Goal: Task Accomplishment & Management: Complete application form

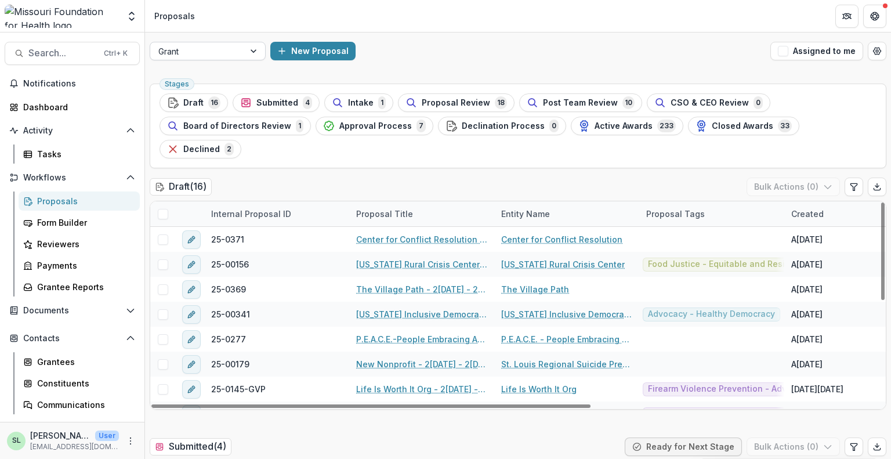
drag, startPoint x: 0, startPoint y: 0, endPoint x: 205, endPoint y: 46, distance: 210.4
click at [205, 46] on div at bounding box center [197, 51] width 78 height 15
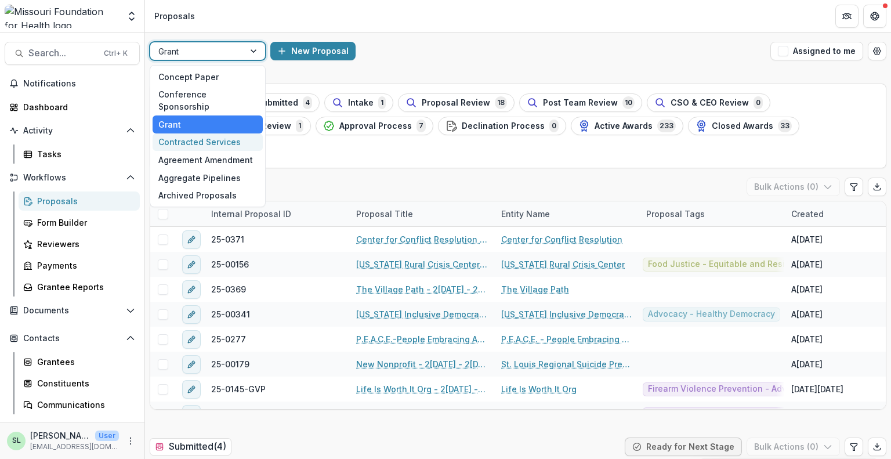
click at [206, 133] on div "Contracted Services" at bounding box center [208, 142] width 110 height 18
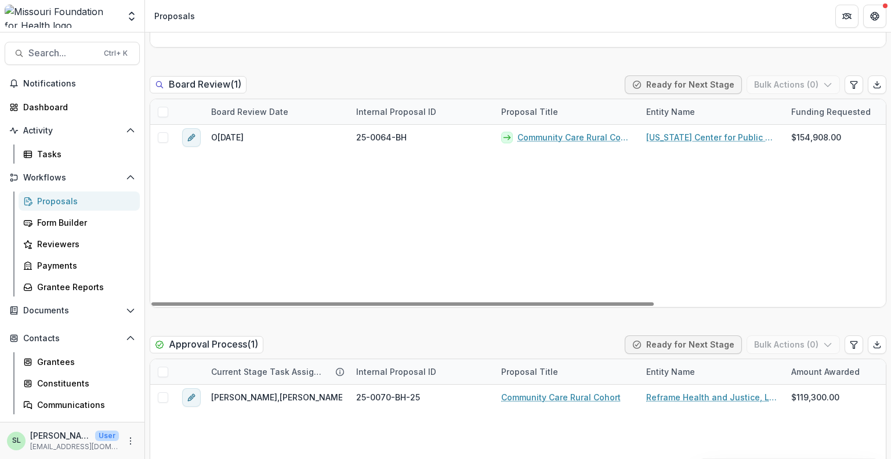
scroll to position [1682, 0]
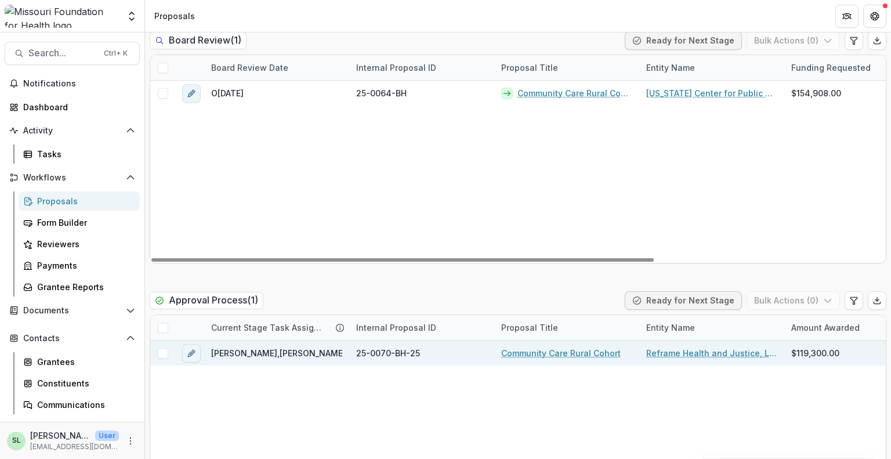
click at [553, 354] on link "Community Care Rural Cohort" at bounding box center [560, 353] width 119 height 12
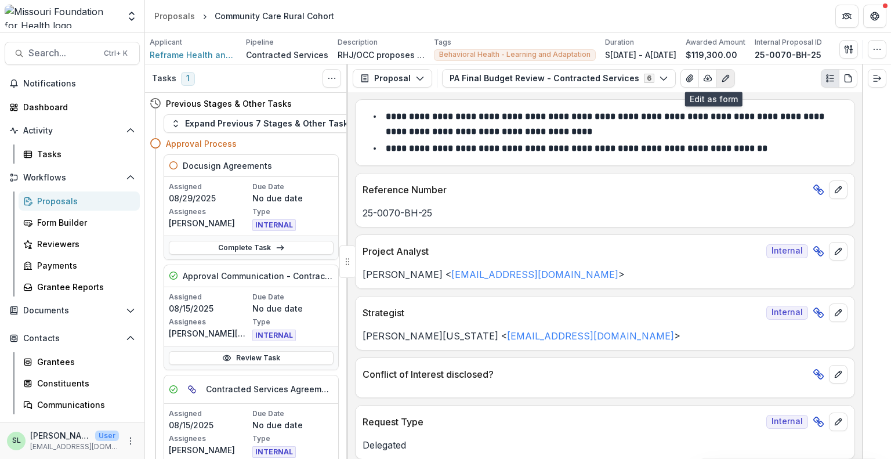
click at [722, 77] on icon "Edit as form" at bounding box center [725, 78] width 6 height 6
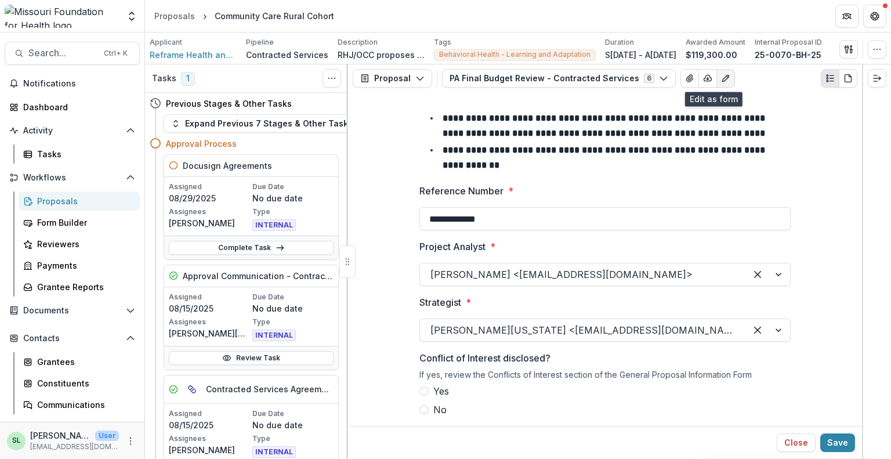
drag, startPoint x: 714, startPoint y: 79, endPoint x: 704, endPoint y: 79, distance: 9.9
click at [721, 79] on icon "Edit as form" at bounding box center [725, 78] width 9 height 9
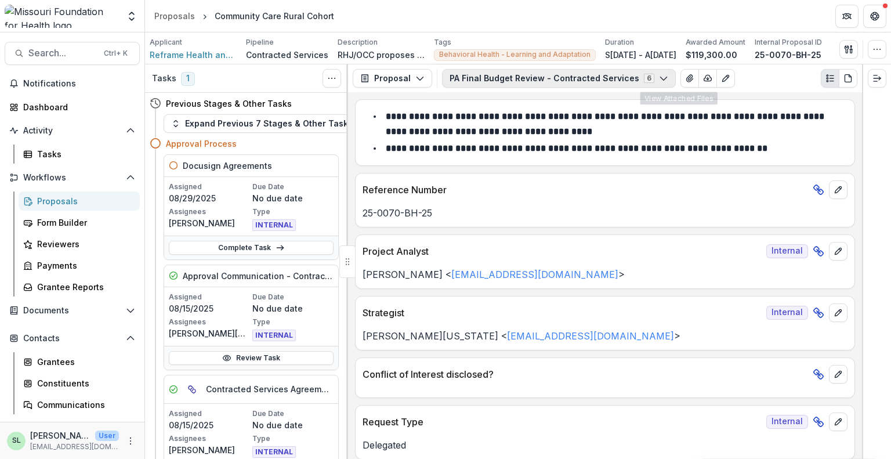
click at [643, 76] on button "PA Final Budget Review - Contracted Services 6" at bounding box center [559, 78] width 234 height 19
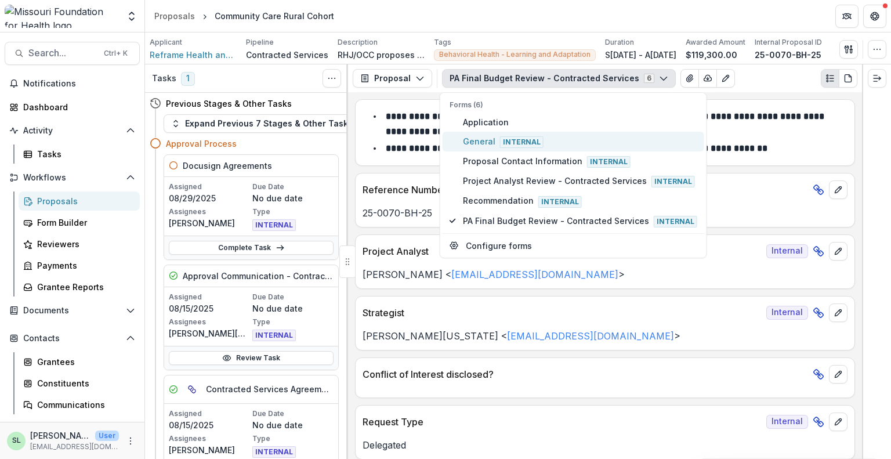
click at [515, 139] on span "Internal" at bounding box center [522, 142] width 44 height 12
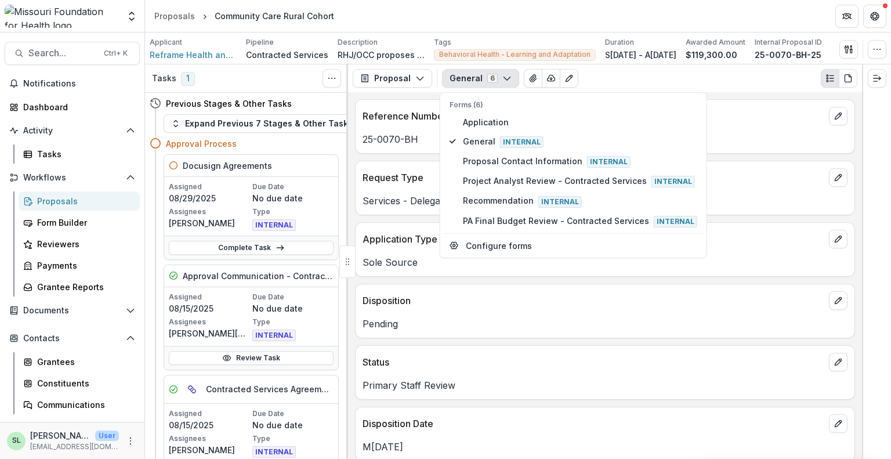
click at [729, 79] on div "General 6 Forms (6) Application General Internal Proposal Contact Information I…" at bounding box center [649, 78] width 415 height 19
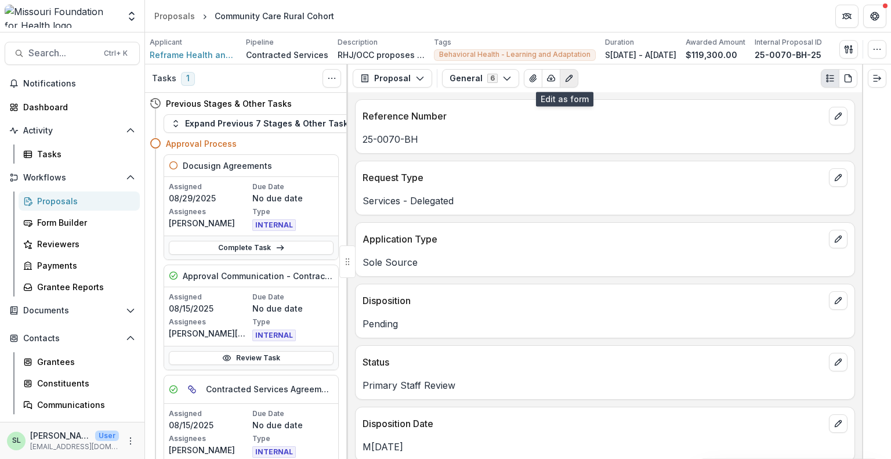
click at [564, 80] on icon "Edit as form" at bounding box center [568, 78] width 9 height 9
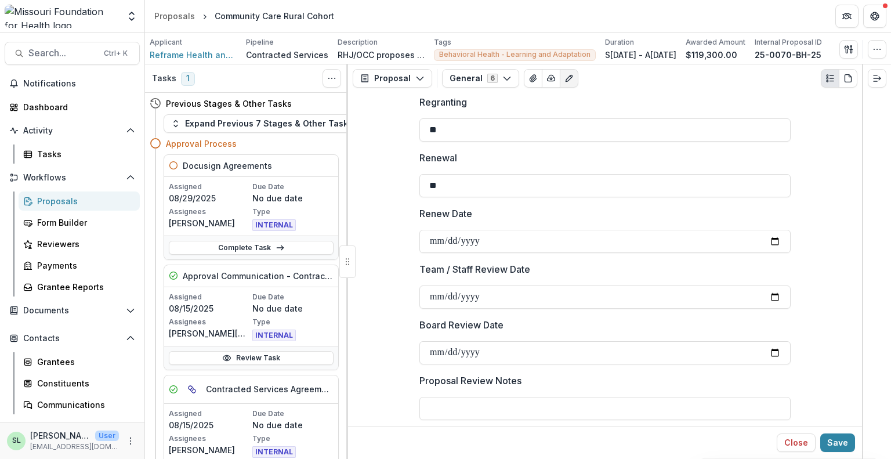
scroll to position [1302, 0]
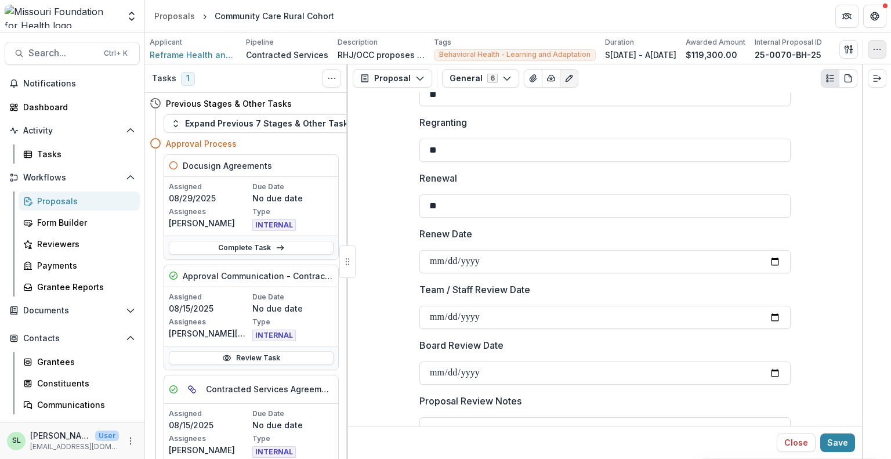
click at [879, 47] on icon "button" at bounding box center [876, 49] width 9 height 9
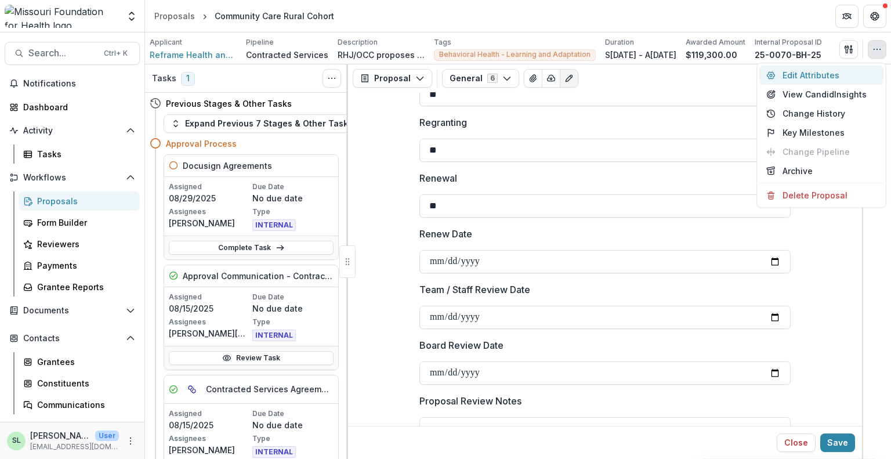
click at [809, 80] on button "Edit Attributes" at bounding box center [821, 75] width 124 height 19
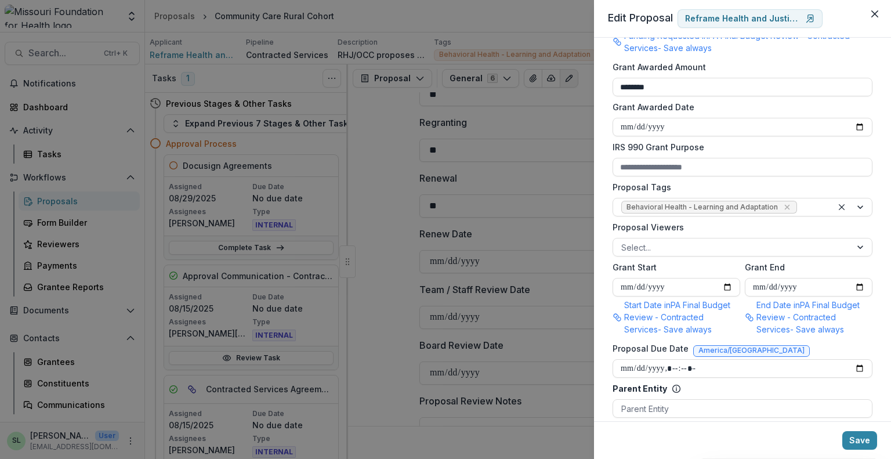
scroll to position [406, 0]
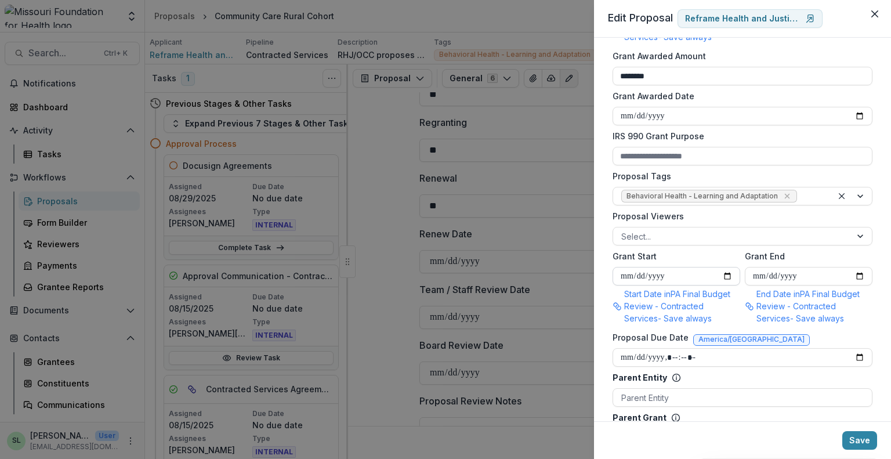
click at [729, 273] on input "**********" at bounding box center [677, 276] width 128 height 19
type input "**********"
click at [859, 276] on input "**********" at bounding box center [809, 276] width 128 height 19
type input "**********"
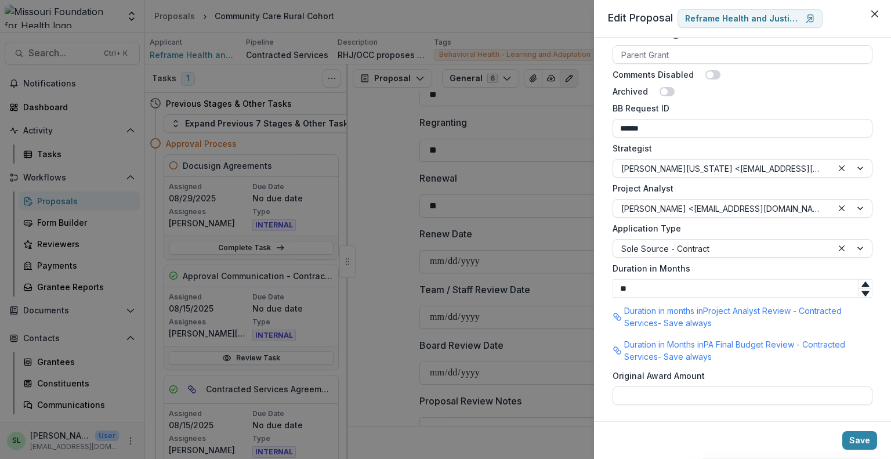
scroll to position [791, 0]
click at [866, 441] on button "Save" at bounding box center [859, 440] width 35 height 19
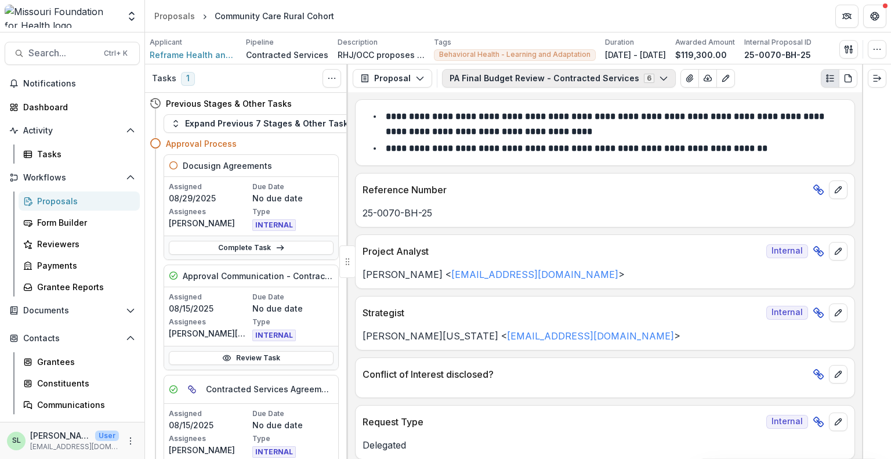
click at [532, 74] on button "PA Final Budget Review - Contracted Services 6" at bounding box center [559, 78] width 234 height 19
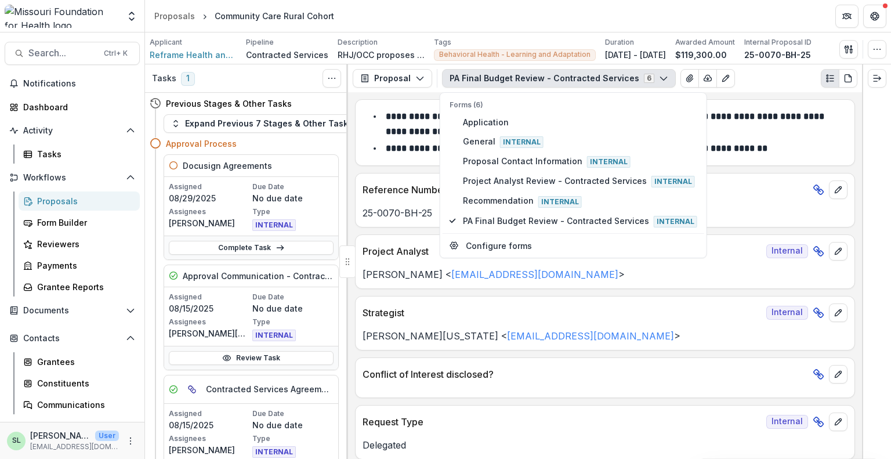
click at [623, 322] on div "Brian Washington < bwashington@mffh.org >" at bounding box center [605, 332] width 499 height 21
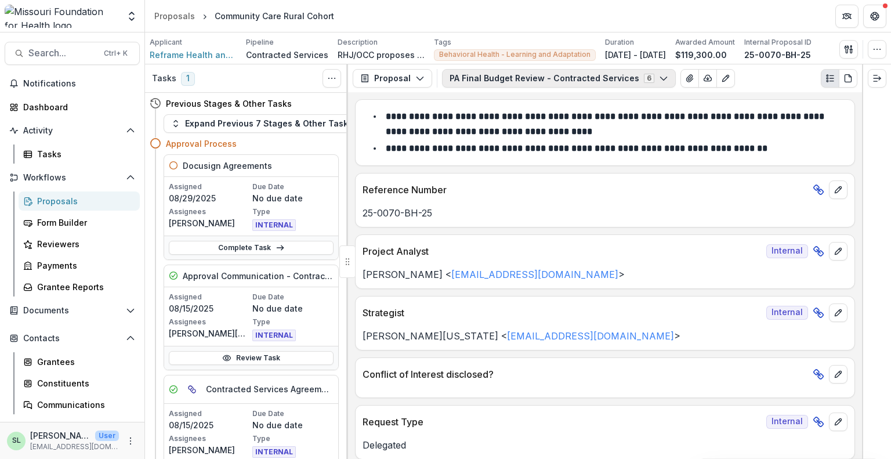
click at [659, 81] on icon "button" at bounding box center [663, 78] width 9 height 9
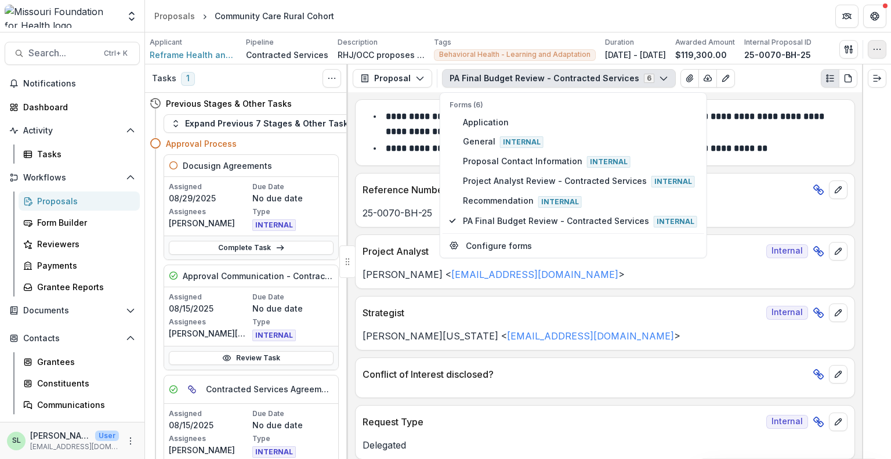
click at [877, 49] on circle "button" at bounding box center [877, 49] width 1 height 1
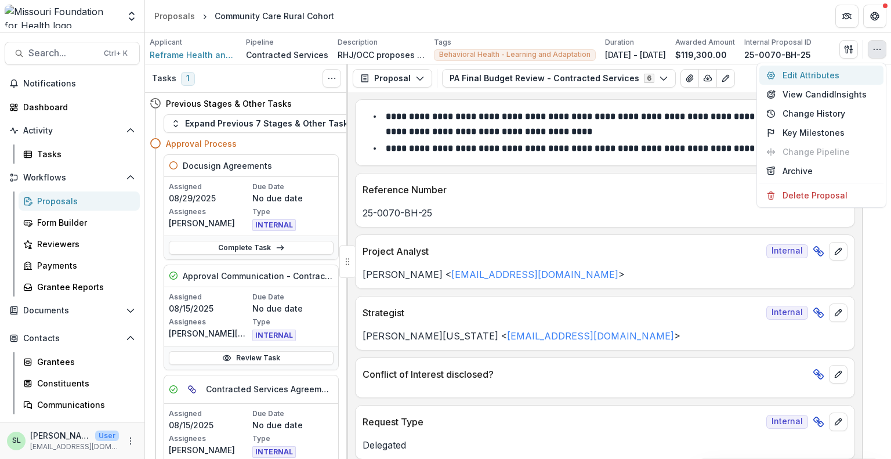
click at [822, 73] on button "Edit Attributes" at bounding box center [821, 75] width 124 height 19
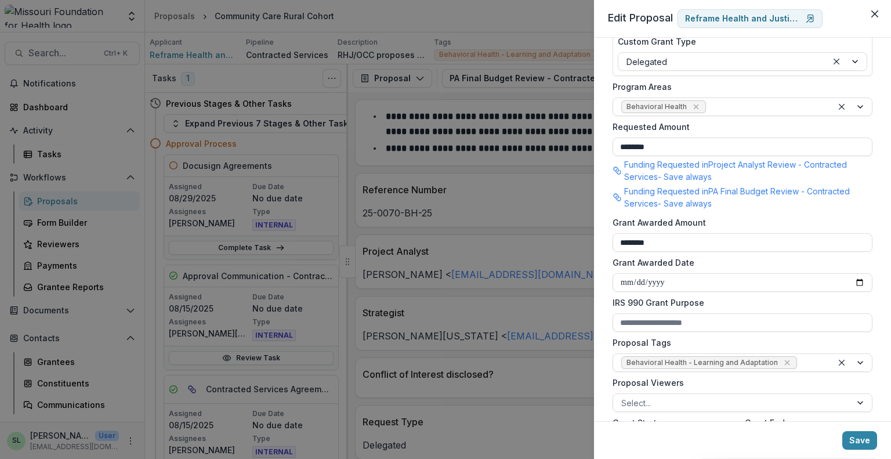
scroll to position [464, 0]
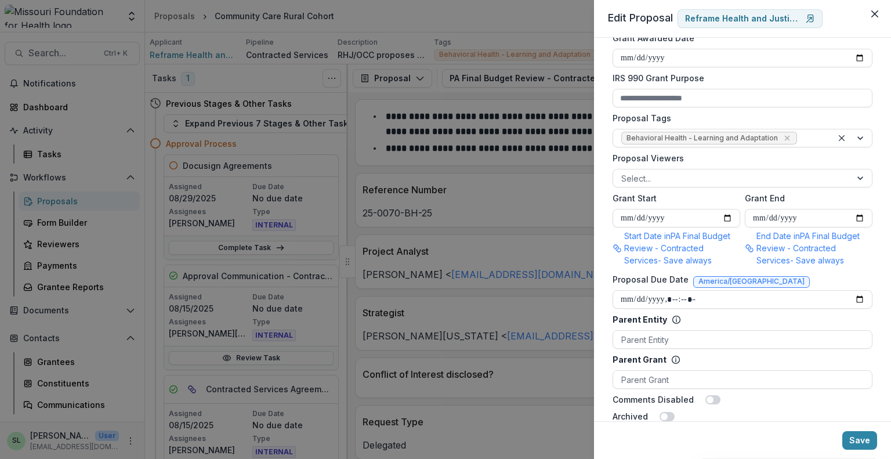
click at [532, 234] on div "**********" at bounding box center [445, 229] width 891 height 459
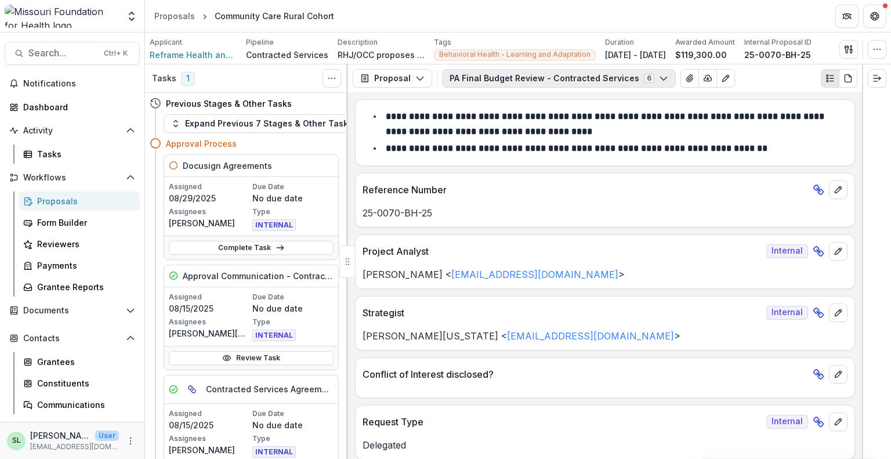
click at [479, 81] on button "PA Final Budget Review - Contracted Services 6" at bounding box center [559, 78] width 234 height 19
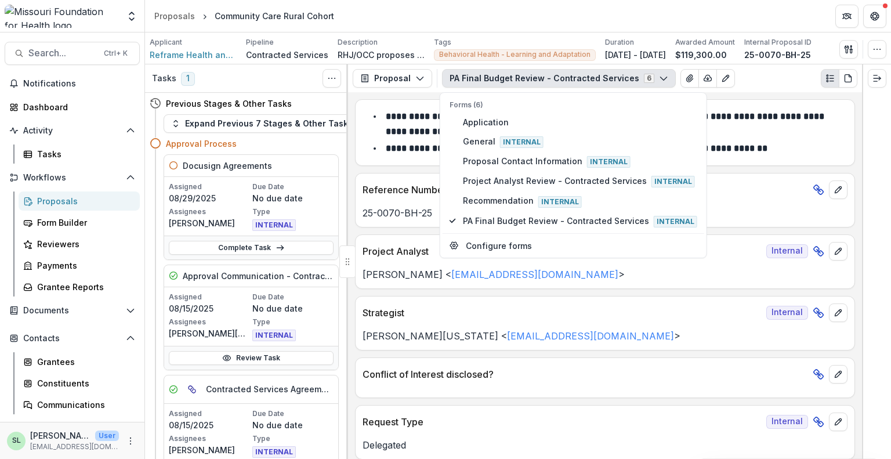
click at [479, 81] on button "PA Final Budget Review - Contracted Services 6" at bounding box center [559, 78] width 234 height 19
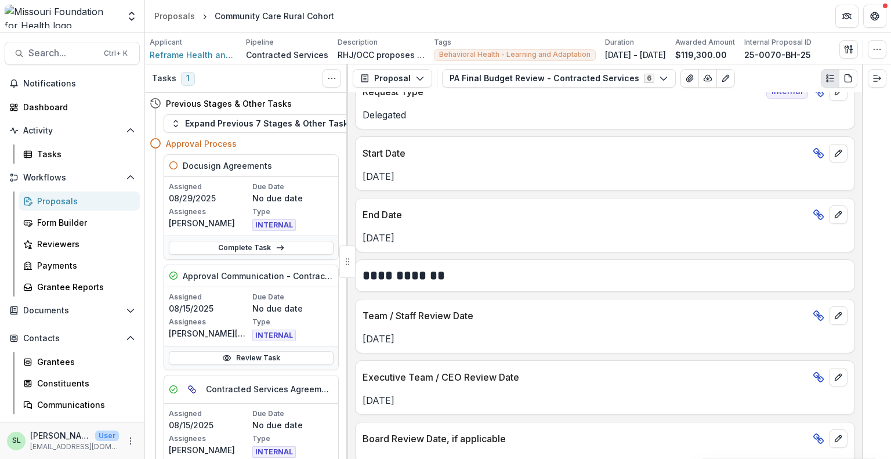
scroll to position [348, 0]
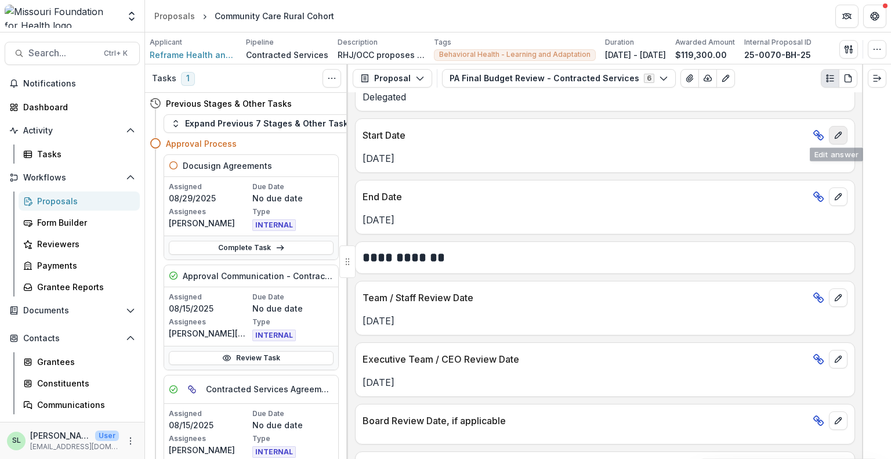
click at [832, 124] on div "Start Date" at bounding box center [605, 132] width 499 height 26
click at [834, 132] on icon "edit" at bounding box center [838, 135] width 9 height 9
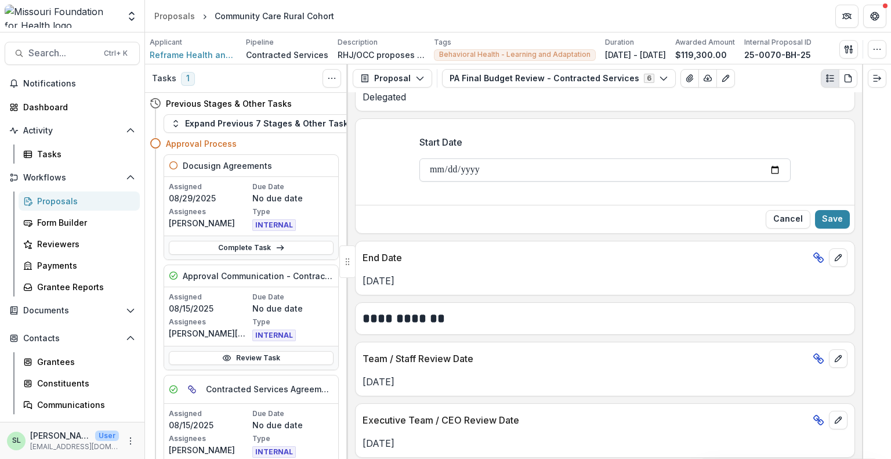
click at [437, 166] on input "**********" at bounding box center [604, 169] width 371 height 23
type input "**********"
click at [839, 213] on button "Save" at bounding box center [832, 219] width 35 height 19
click at [838, 254] on icon "edit" at bounding box center [838, 257] width 6 height 6
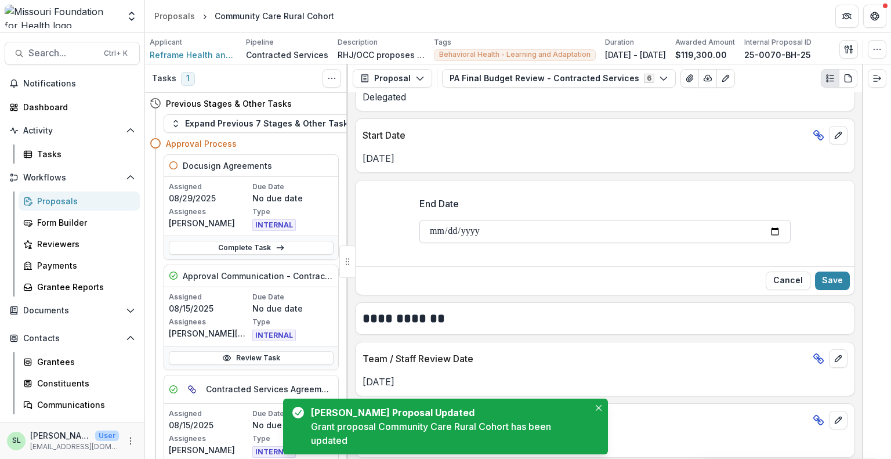
click at [433, 231] on input "**********" at bounding box center [604, 231] width 371 height 23
type input "**********"
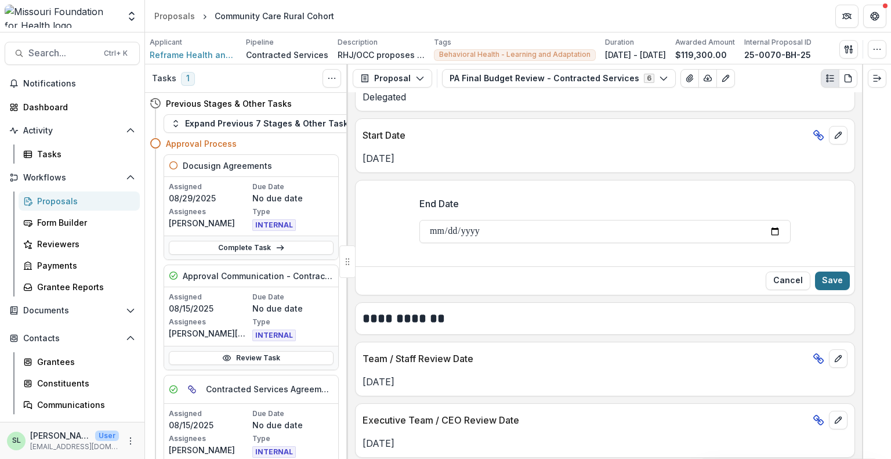
click at [828, 278] on button "Save" at bounding box center [832, 280] width 35 height 19
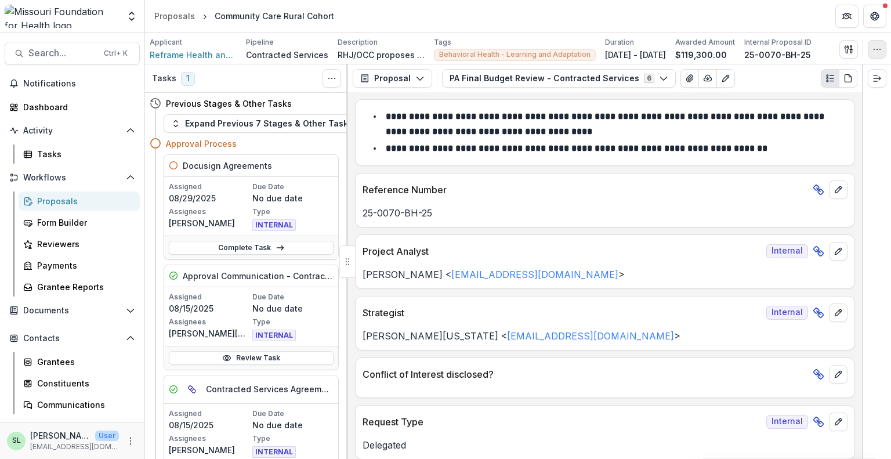
click at [877, 51] on icon "button" at bounding box center [876, 49] width 9 height 9
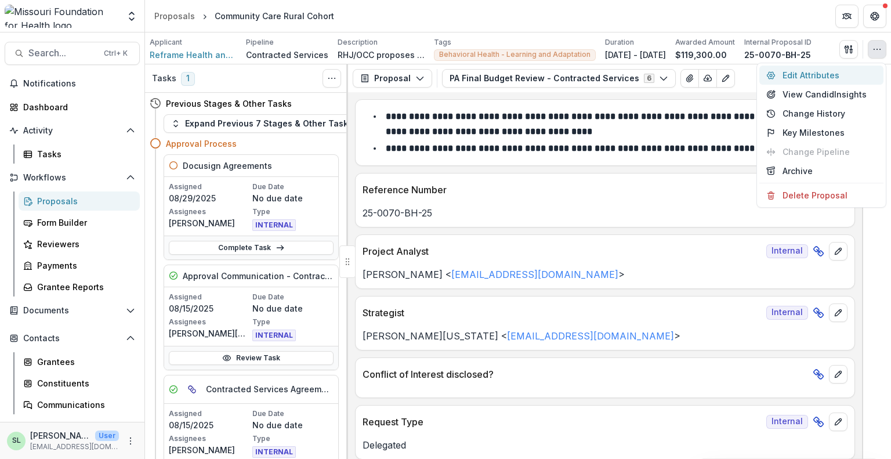
click at [836, 74] on button "Edit Attributes" at bounding box center [821, 75] width 124 height 19
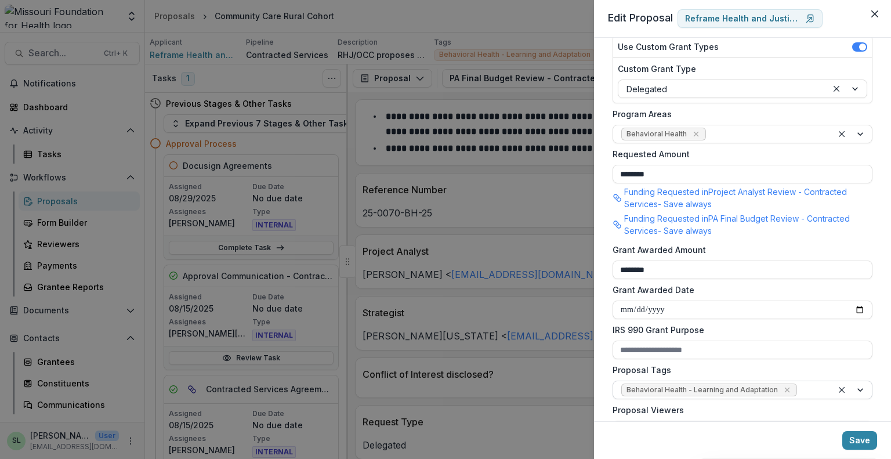
scroll to position [348, 0]
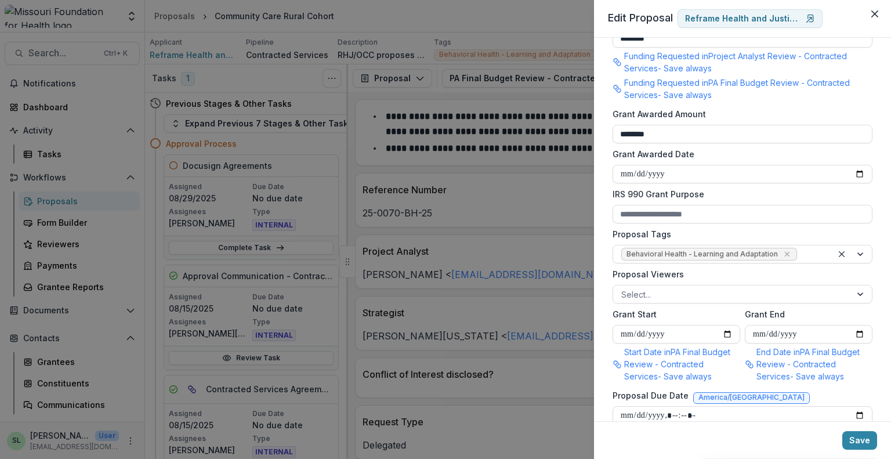
click at [530, 21] on div "**********" at bounding box center [445, 229] width 891 height 459
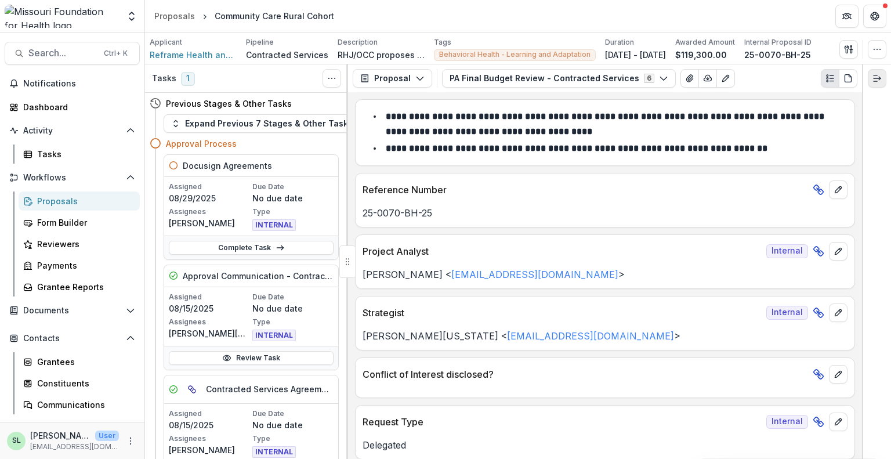
click at [883, 69] on button "Expand right" at bounding box center [877, 78] width 19 height 19
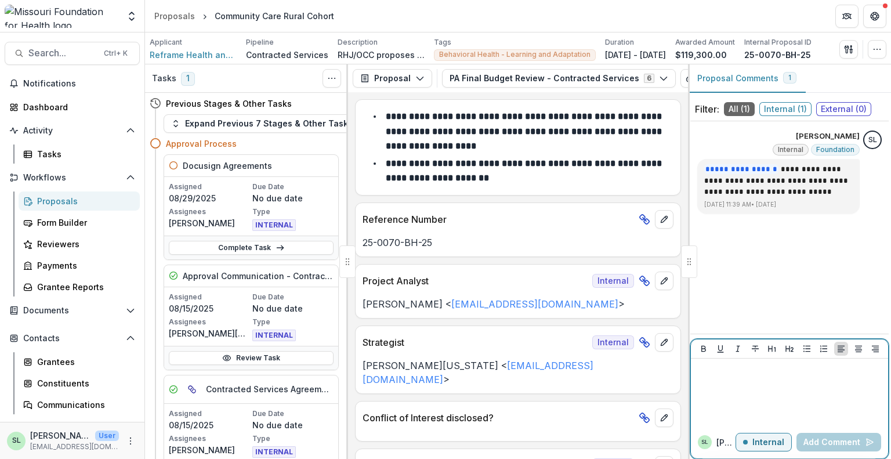
click at [743, 392] on div at bounding box center [790, 392] width 188 height 58
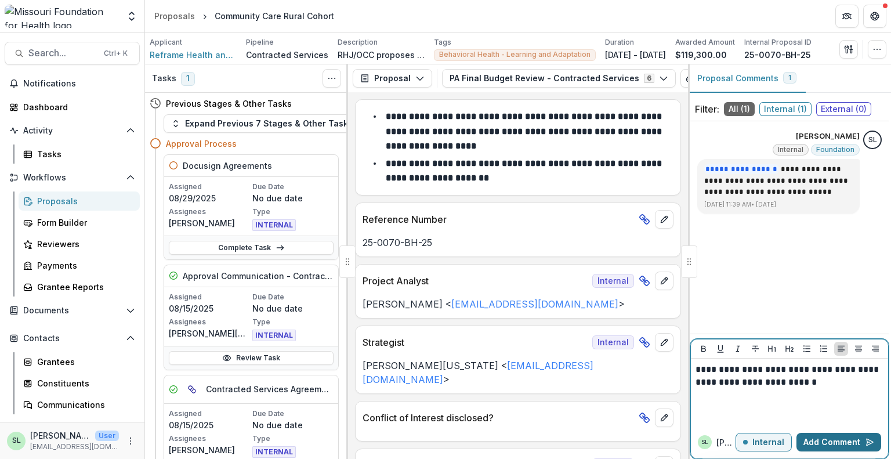
click at [843, 447] on button "Add Comment" at bounding box center [838, 442] width 85 height 19
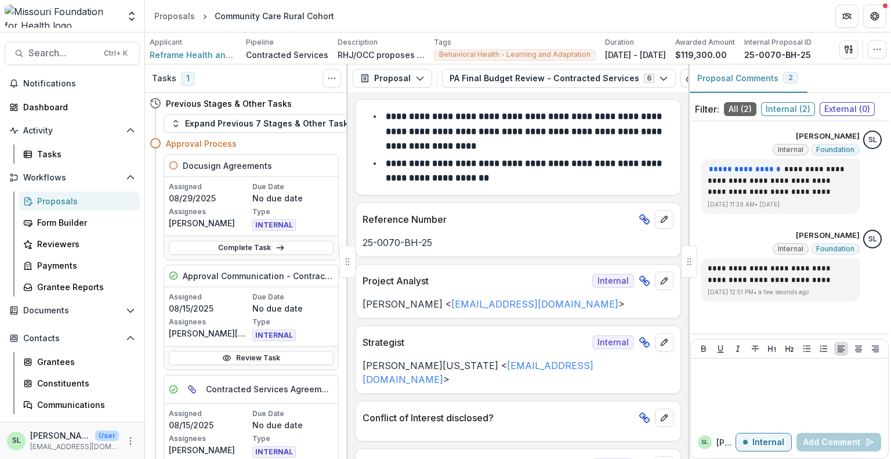
click at [693, 262] on div at bounding box center [689, 261] width 16 height 32
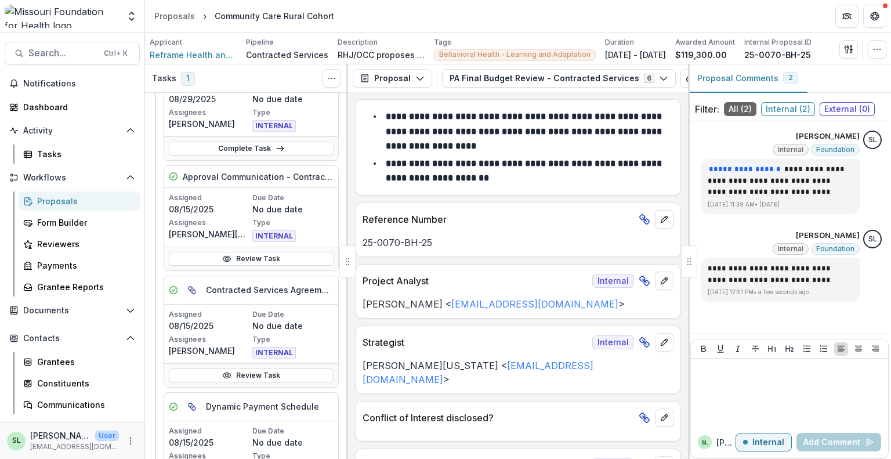
scroll to position [0, 0]
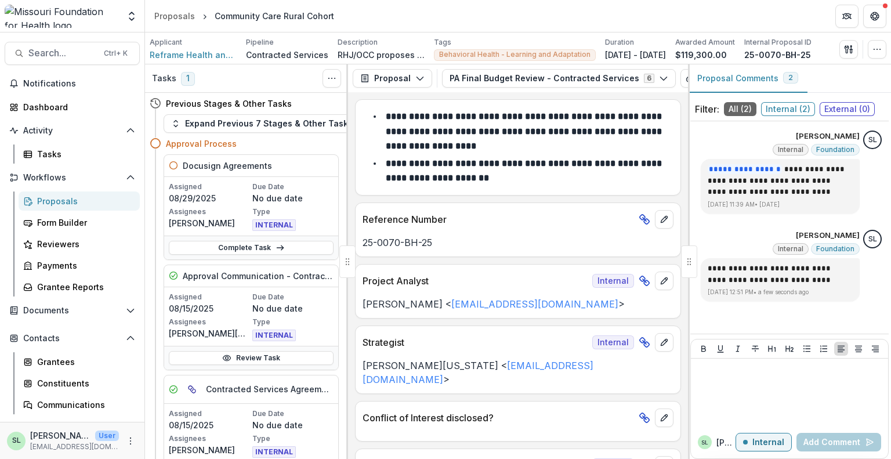
click at [71, 199] on div "Proposals" at bounding box center [83, 201] width 93 height 12
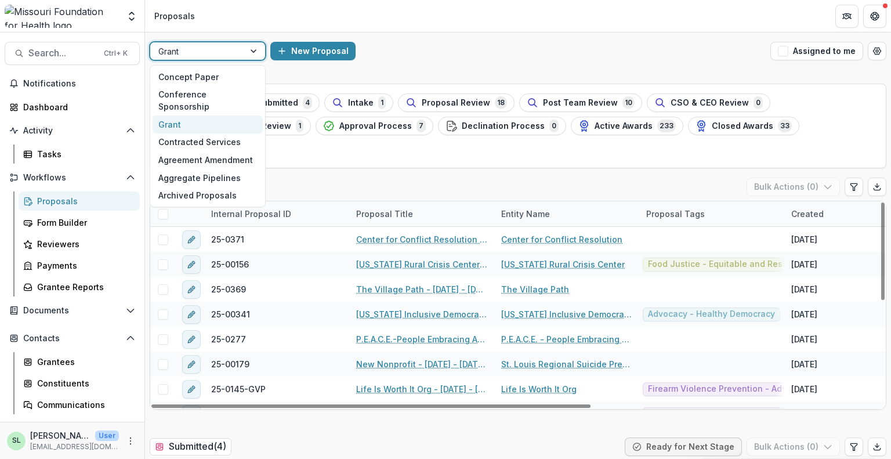
click at [202, 47] on div at bounding box center [197, 51] width 78 height 15
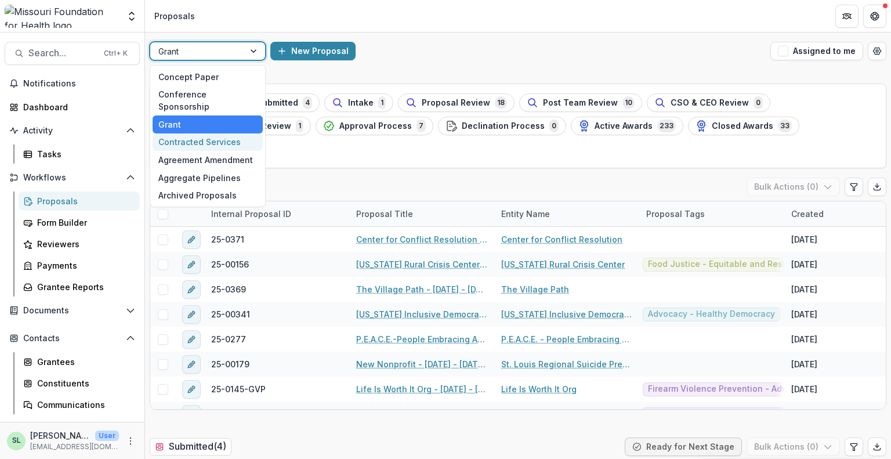
click at [213, 133] on div "Contracted Services" at bounding box center [208, 142] width 110 height 18
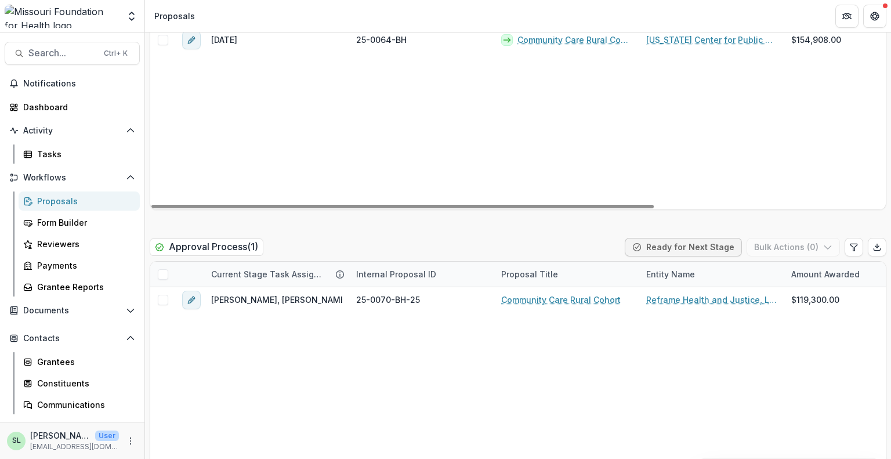
scroll to position [1798, 0]
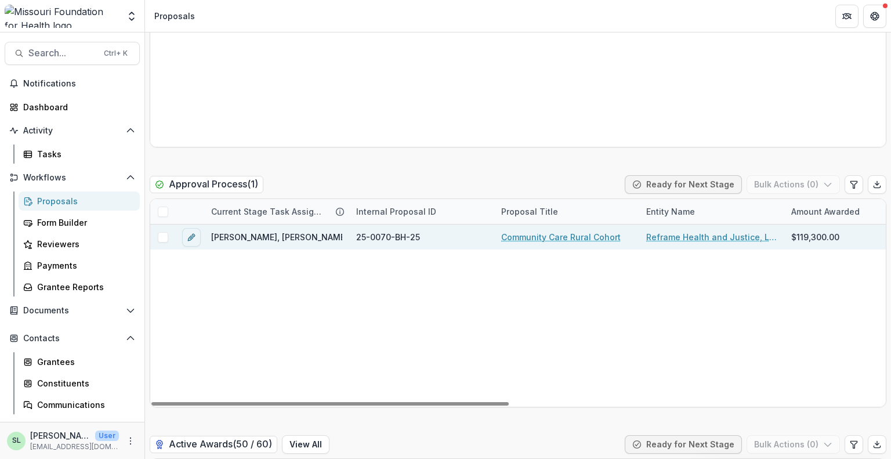
click at [544, 237] on link "Community Care Rural Cohort" at bounding box center [560, 237] width 119 height 12
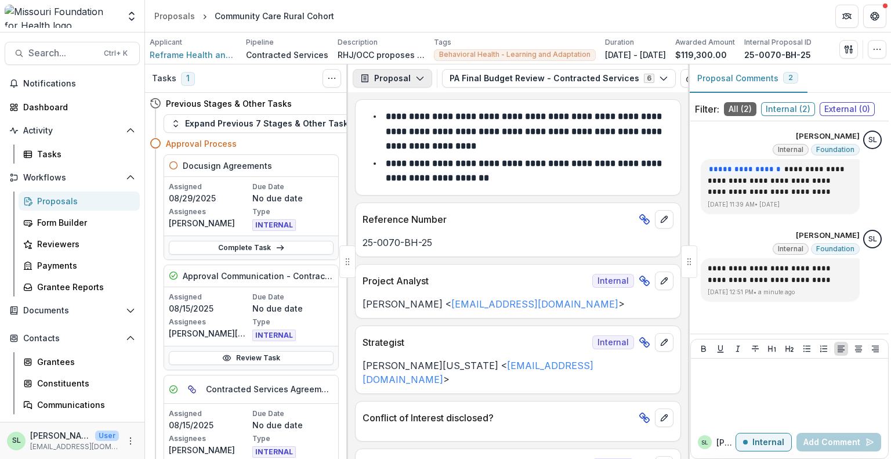
click at [415, 82] on icon "button" at bounding box center [419, 78] width 9 height 9
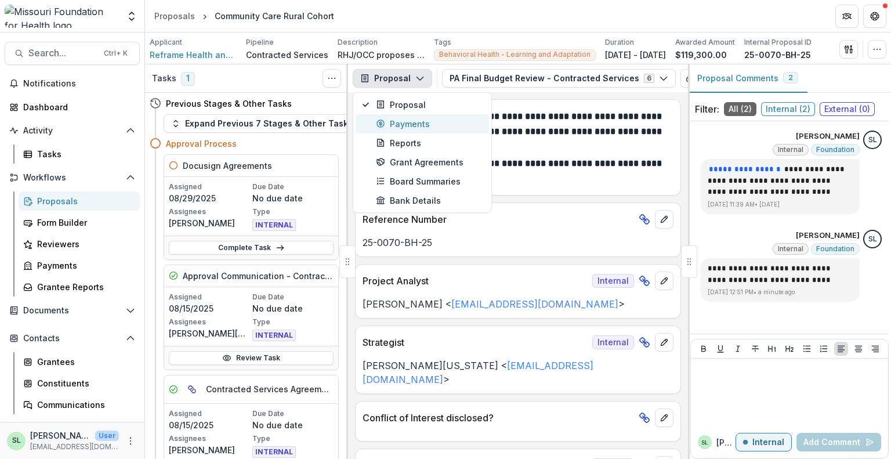
click at [413, 121] on div "Payments" at bounding box center [429, 124] width 106 height 12
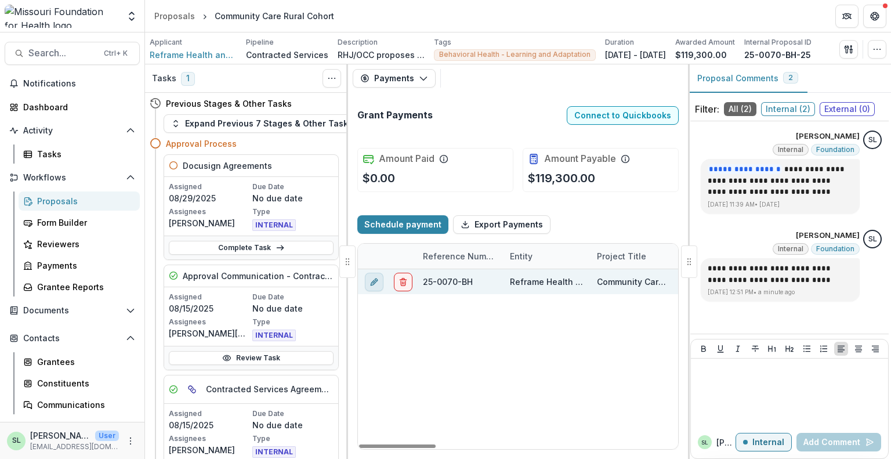
click at [378, 280] on icon "edit" at bounding box center [374, 281] width 9 height 9
select select "**********"
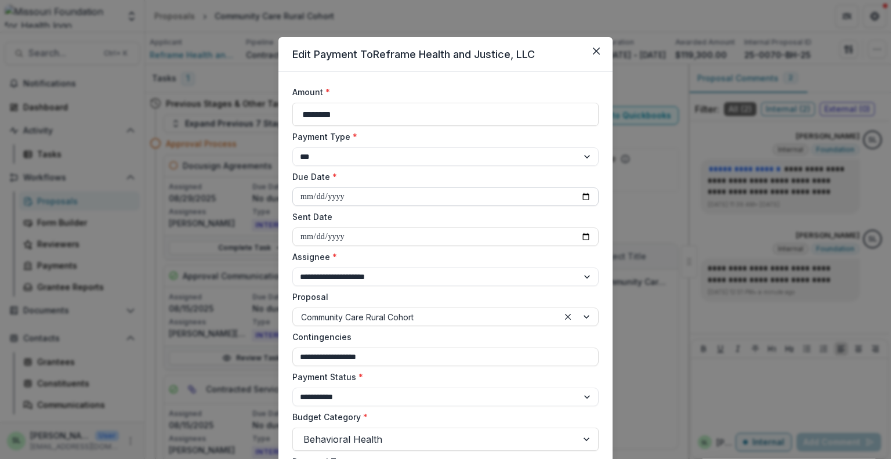
click at [312, 193] on input "**********" at bounding box center [445, 196] width 306 height 19
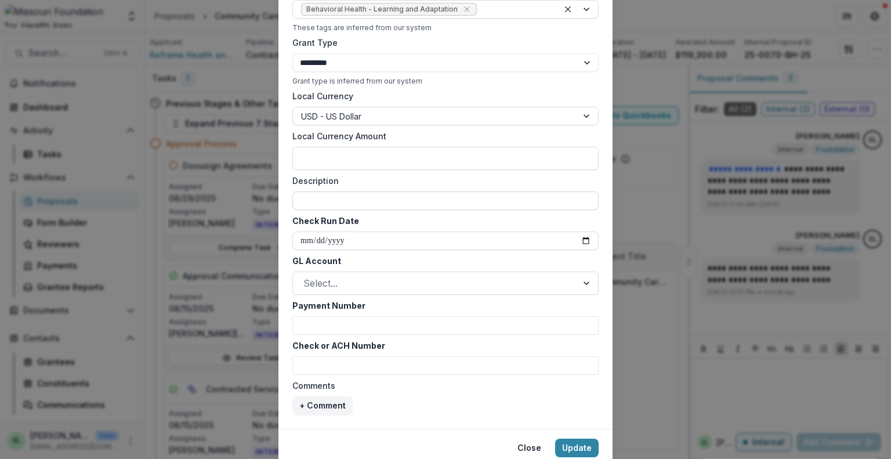
scroll to position [517, 0]
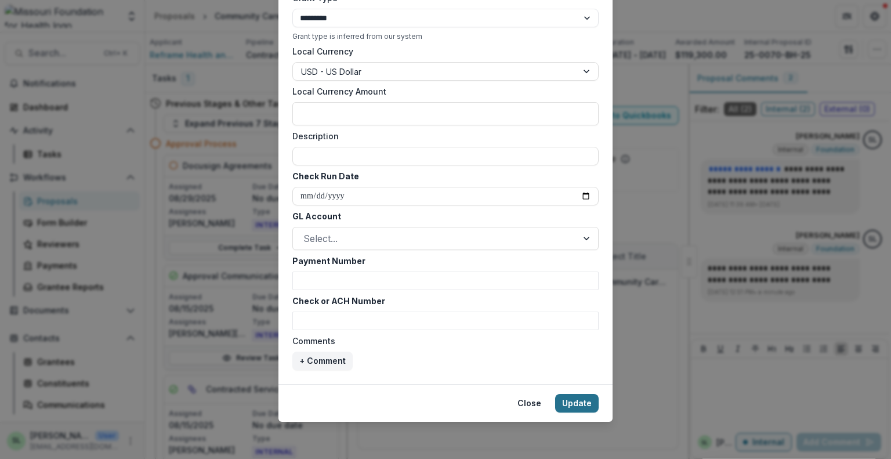
click at [573, 398] on button "Update" at bounding box center [577, 403] width 44 height 19
type input "**********"
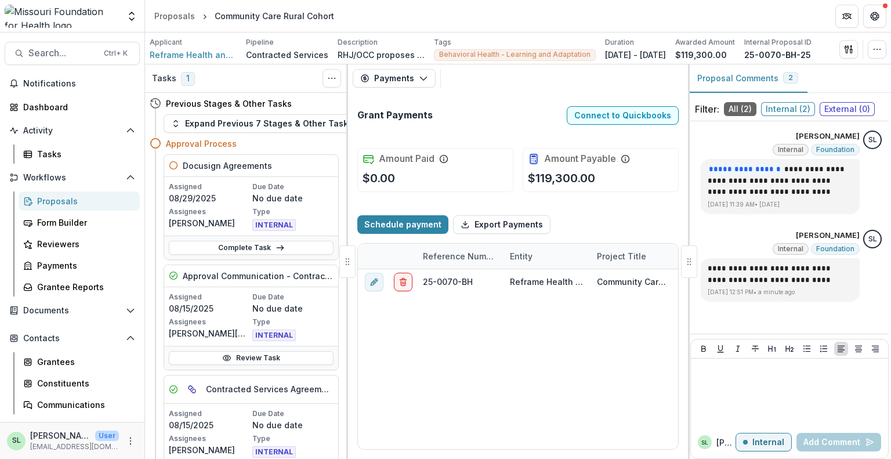
click at [43, 198] on div "Proposals" at bounding box center [83, 201] width 93 height 12
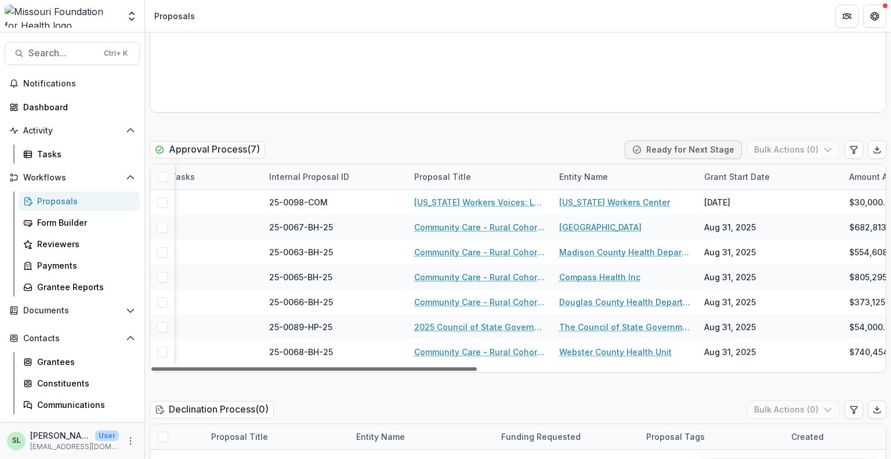
scroll to position [0, 383]
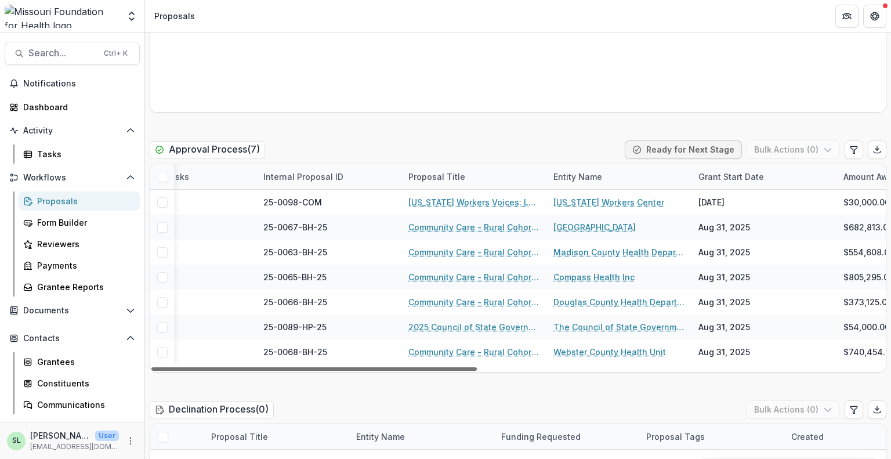
drag, startPoint x: 466, startPoint y: 346, endPoint x: 636, endPoint y: 361, distance: 170.6
click at [477, 367] on div at bounding box center [313, 368] width 325 height 3
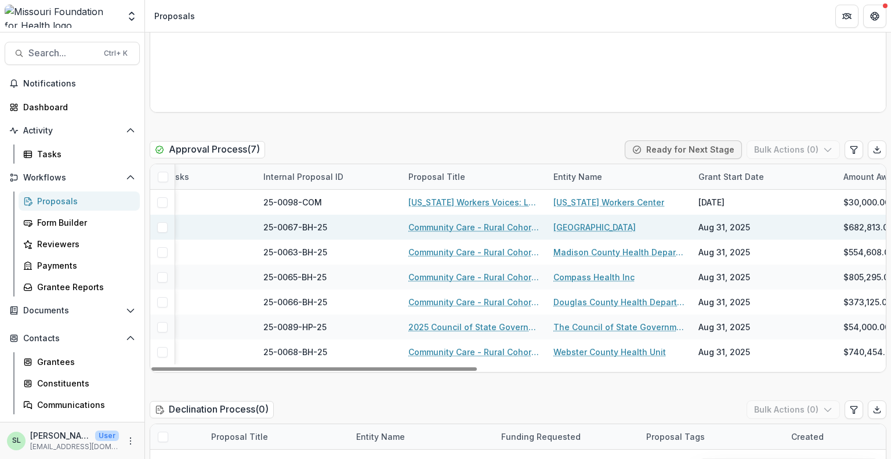
click at [451, 221] on link "Community Care - Rural Cohort Implementation Grant" at bounding box center [473, 227] width 131 height 12
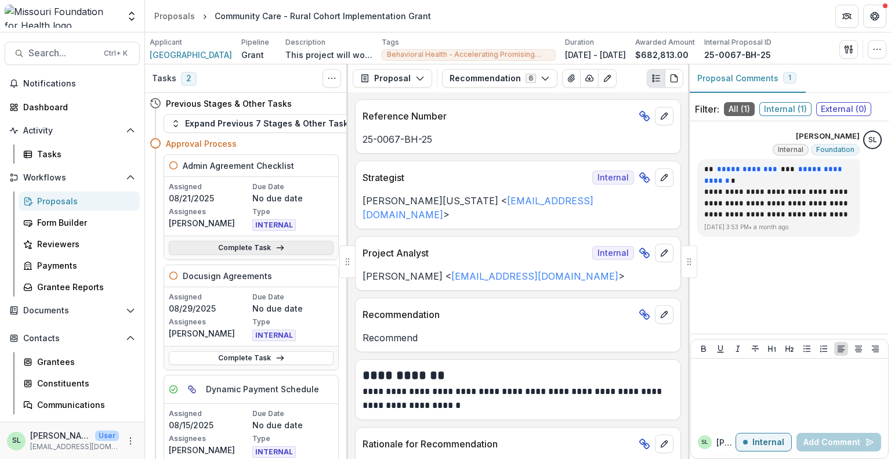
click at [251, 246] on link "Complete Task" at bounding box center [251, 248] width 165 height 14
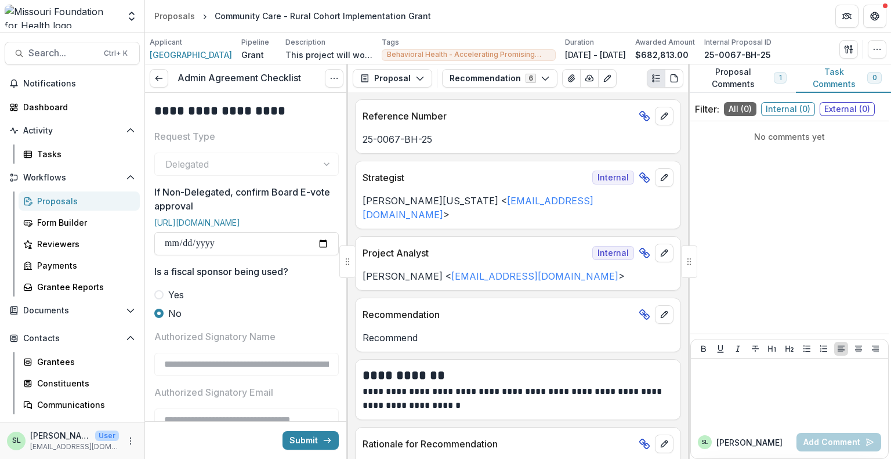
click at [162, 67] on div "Admin Agreement Checklist View task Cancel Task" at bounding box center [246, 78] width 203 height 28
click at [162, 78] on icon at bounding box center [158, 78] width 9 height 9
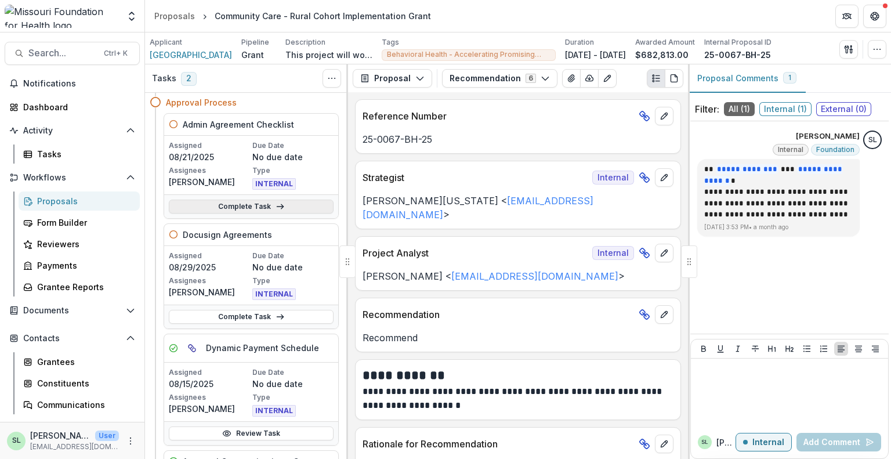
scroll to position [58, 0]
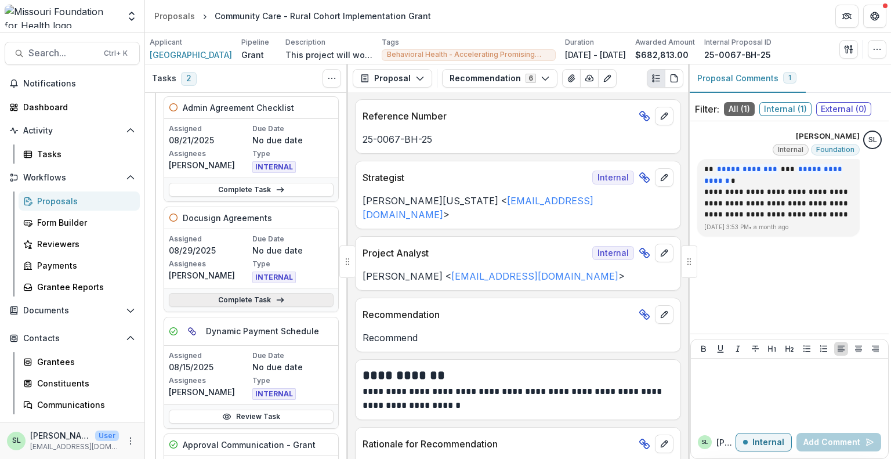
click at [240, 302] on link "Complete Task" at bounding box center [251, 300] width 165 height 14
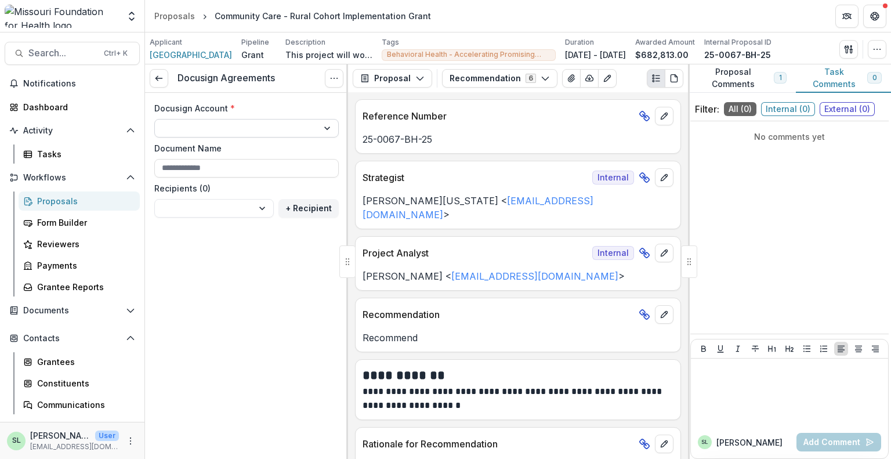
click at [267, 125] on select "**********" at bounding box center [246, 128] width 184 height 19
select select "**********"
click at [154, 119] on select "**********" at bounding box center [246, 128] width 184 height 19
click at [490, 78] on button "Recommendation 6" at bounding box center [499, 78] width 115 height 19
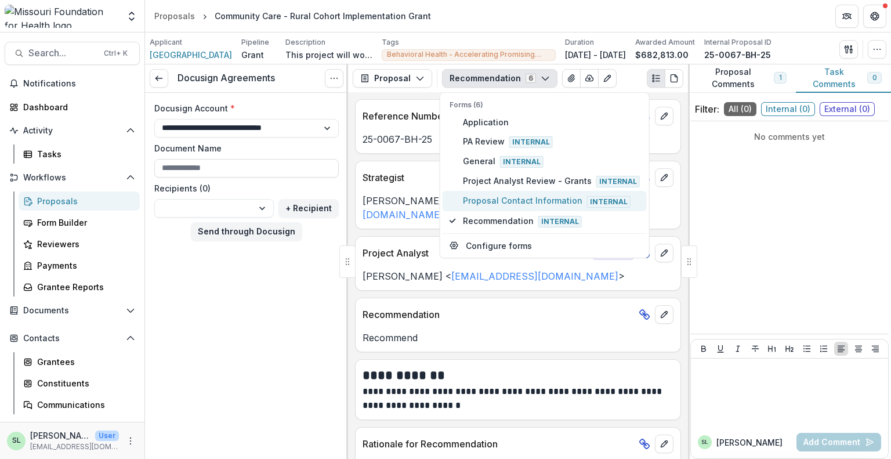
click at [495, 194] on span "Proposal Contact Information Internal" at bounding box center [551, 200] width 177 height 13
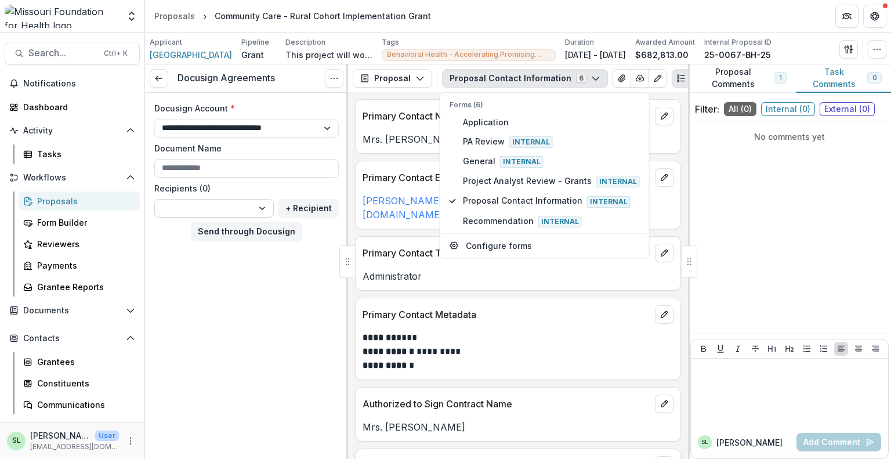
click at [268, 207] on select "**********" at bounding box center [213, 208] width 119 height 19
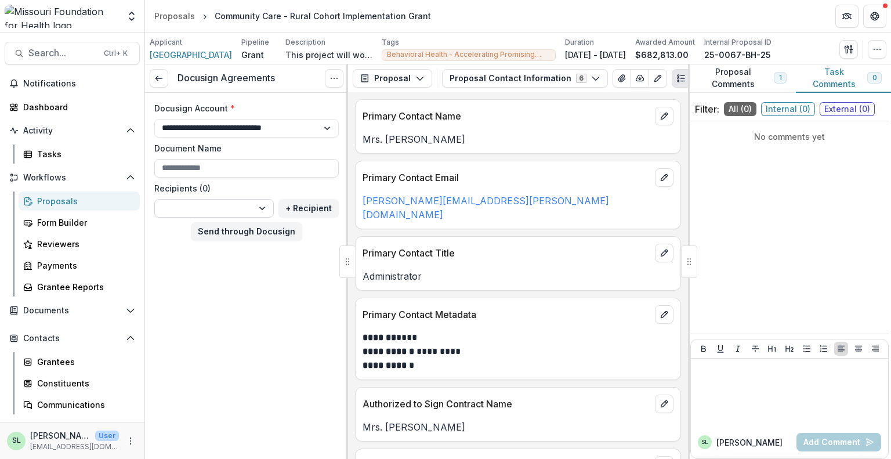
select select "**********"
click at [154, 199] on select "**********" at bounding box center [213, 208] width 119 height 19
click at [246, 226] on button "Send through Docusign" at bounding box center [246, 231] width 111 height 19
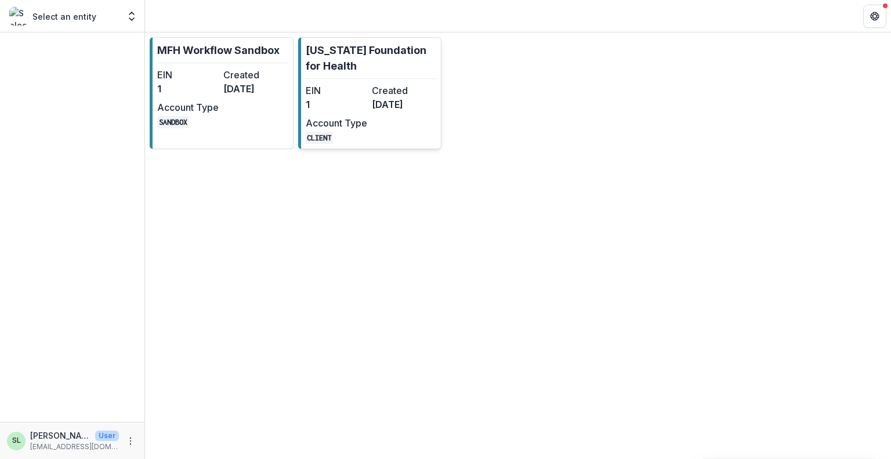
click at [341, 102] on dd "1" at bounding box center [336, 104] width 61 height 14
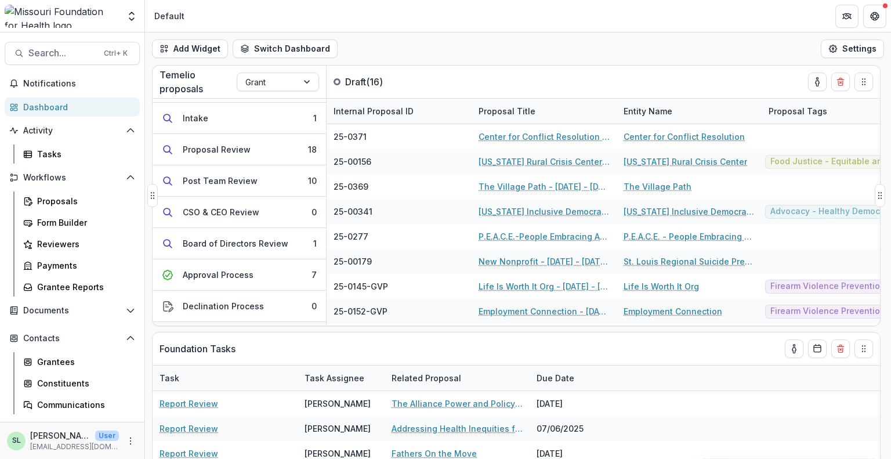
scroll to position [116, 0]
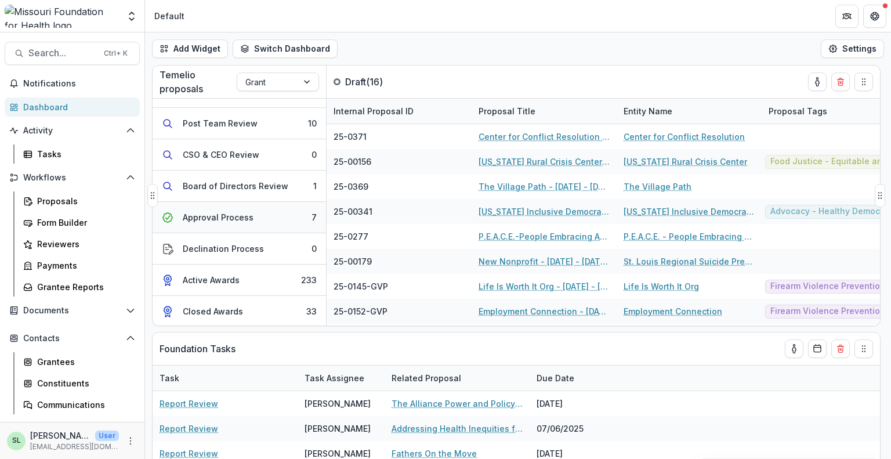
click at [228, 216] on div "Approval Process" at bounding box center [218, 217] width 71 height 12
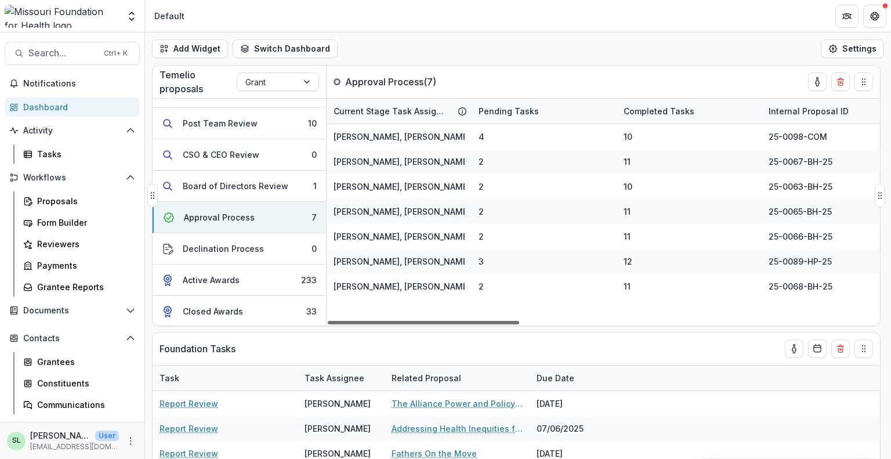
drag, startPoint x: 499, startPoint y: 321, endPoint x: 399, endPoint y: 323, distance: 100.4
click at [399, 323] on div at bounding box center [423, 322] width 191 height 3
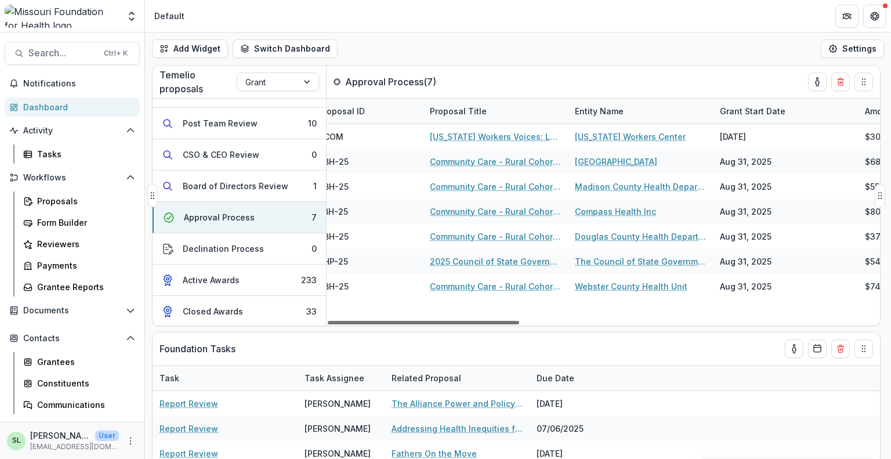
scroll to position [0, 520]
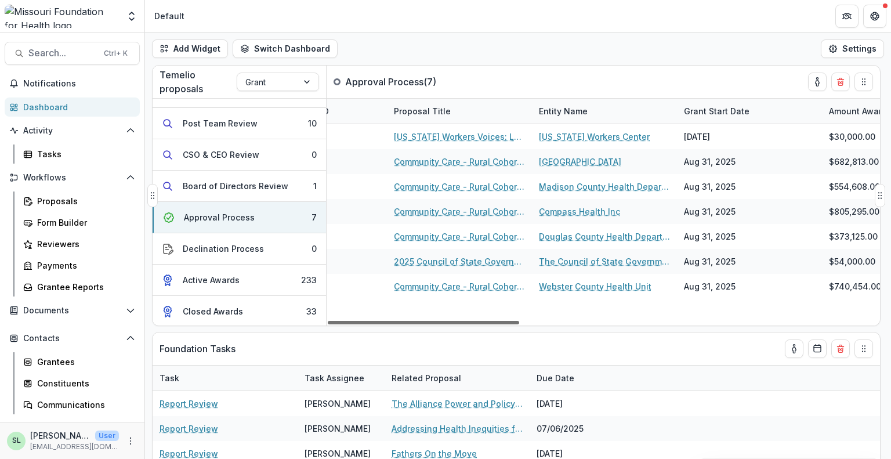
drag, startPoint x: 402, startPoint y: 320, endPoint x: 582, endPoint y: 339, distance: 180.8
click at [519, 324] on div at bounding box center [423, 322] width 191 height 3
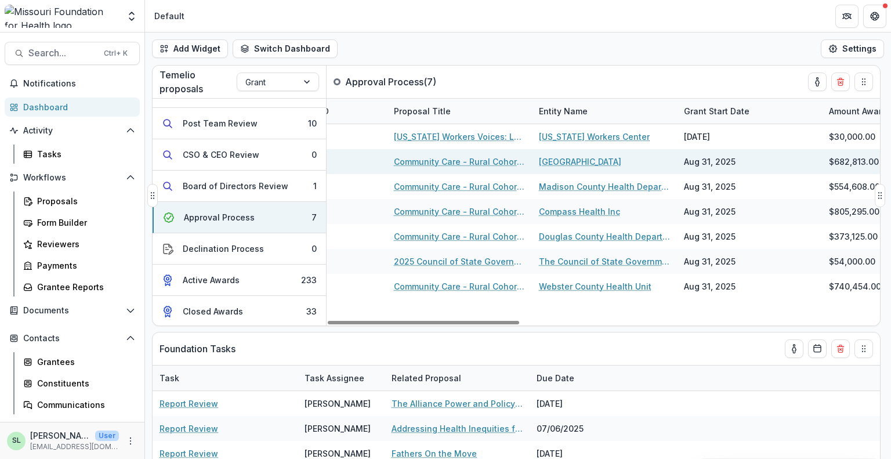
click at [465, 158] on link "Community Care - Rural Cohort Implementation Grant" at bounding box center [459, 161] width 131 height 12
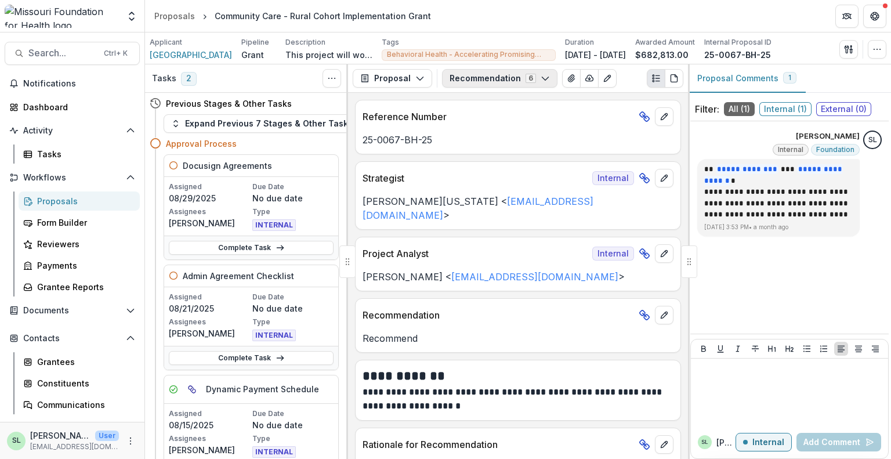
click at [516, 81] on button "Recommendation 6" at bounding box center [499, 78] width 115 height 19
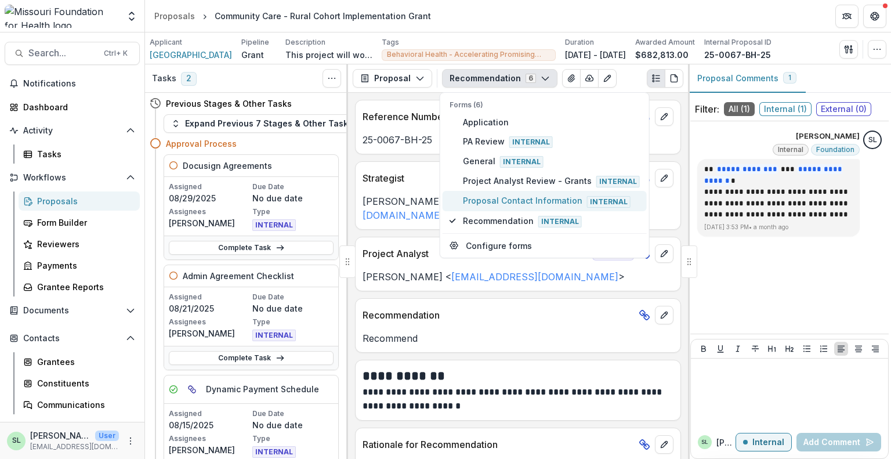
click at [531, 194] on span "Proposal Contact Information Internal" at bounding box center [551, 200] width 177 height 13
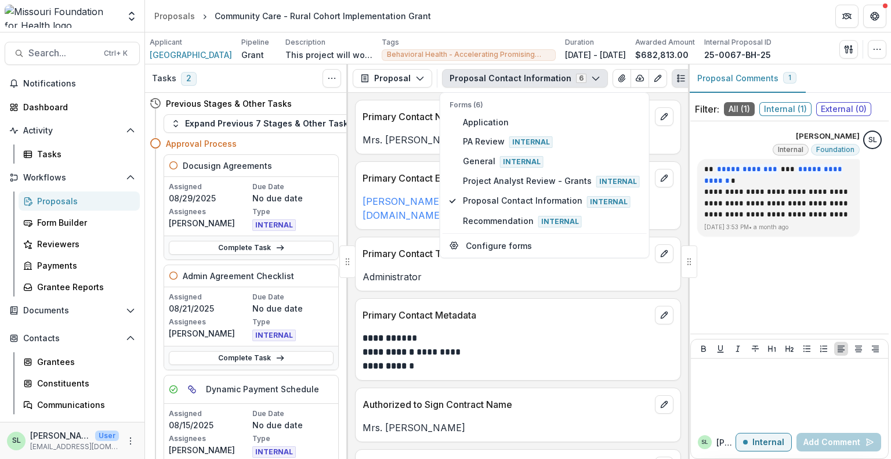
click at [521, 352] on p "**********" at bounding box center [517, 359] width 308 height 28
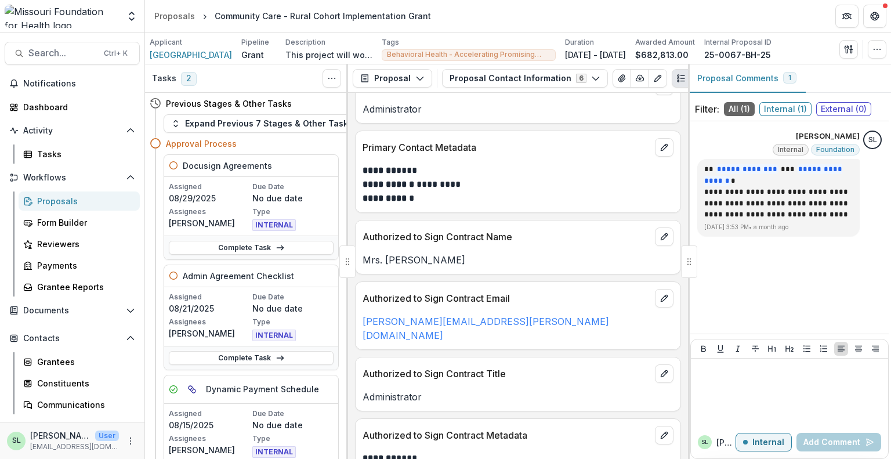
scroll to position [174, 0]
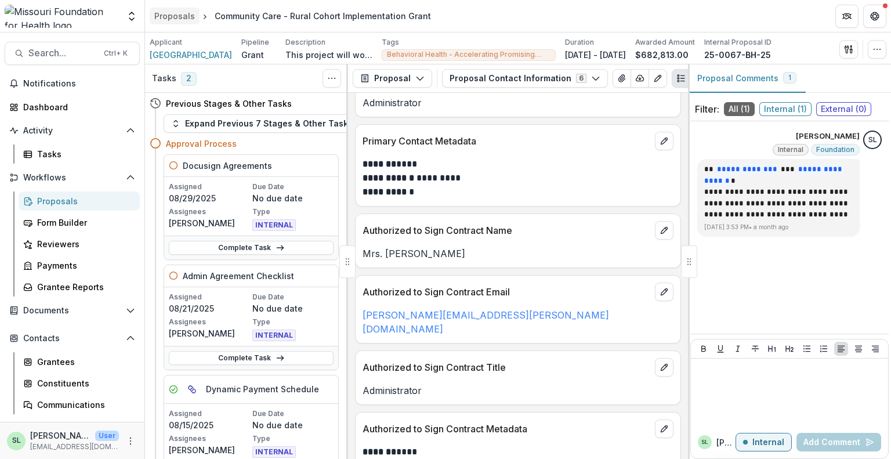
click at [172, 13] on div "Proposals" at bounding box center [174, 16] width 41 height 12
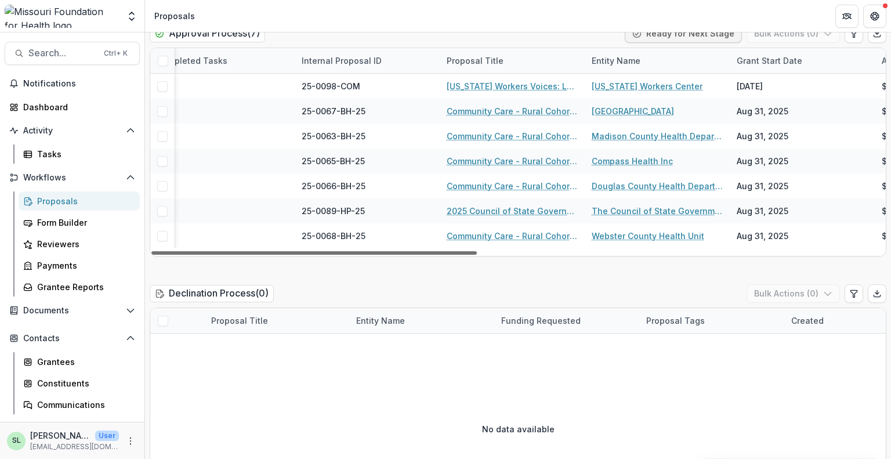
scroll to position [0, 355]
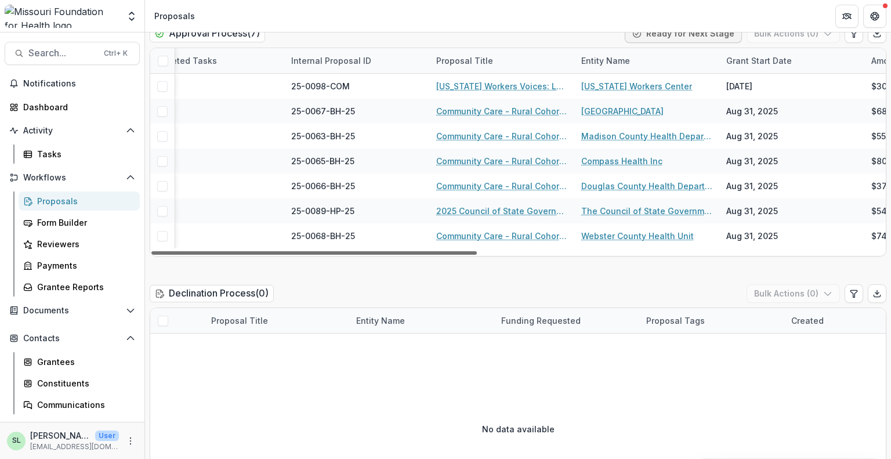
drag, startPoint x: 469, startPoint y: 230, endPoint x: 626, endPoint y: 245, distance: 158.6
click at [477, 251] on div at bounding box center [313, 252] width 325 height 3
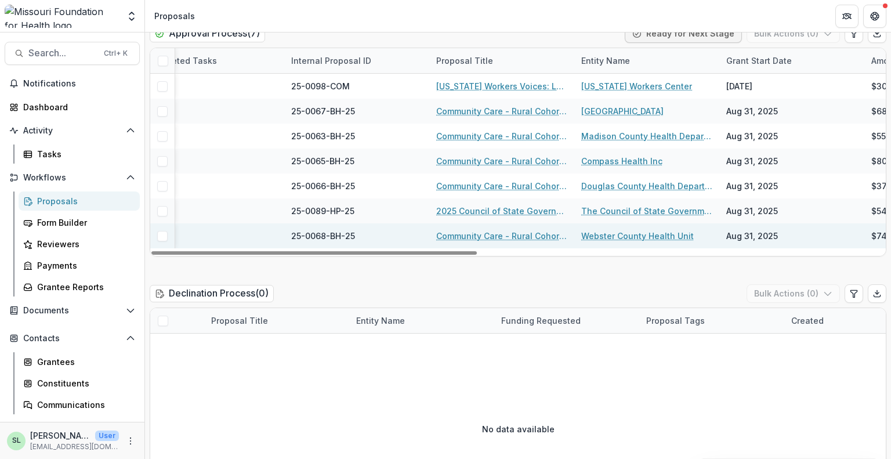
click at [484, 230] on link "Community Care - Rural Cohort Implementation Grant" at bounding box center [501, 236] width 131 height 12
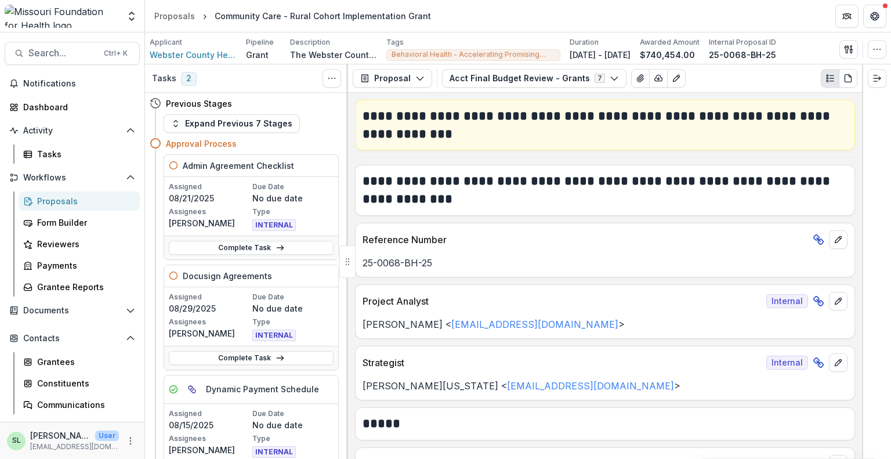
click at [601, 88] on div "Proposal Proposal Payments Reports Grant Agreements Board Summaries Bank Detail…" at bounding box center [605, 78] width 514 height 28
click at [610, 82] on icon "button" at bounding box center [614, 78] width 9 height 9
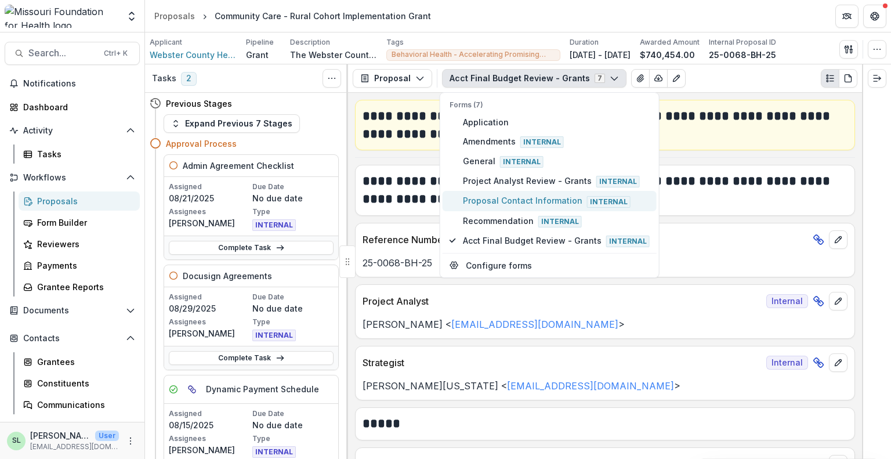
click at [515, 201] on span "Proposal Contact Information Internal" at bounding box center [556, 200] width 187 height 13
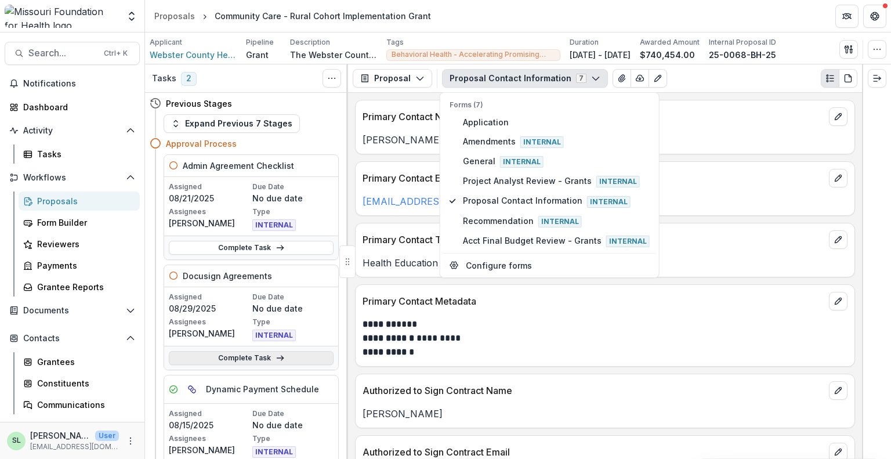
click at [227, 353] on link "Complete Task" at bounding box center [251, 358] width 165 height 14
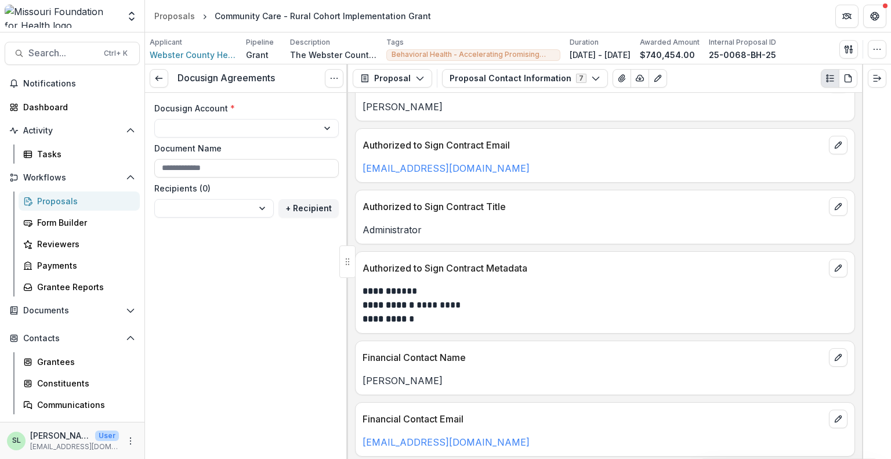
scroll to position [174, 0]
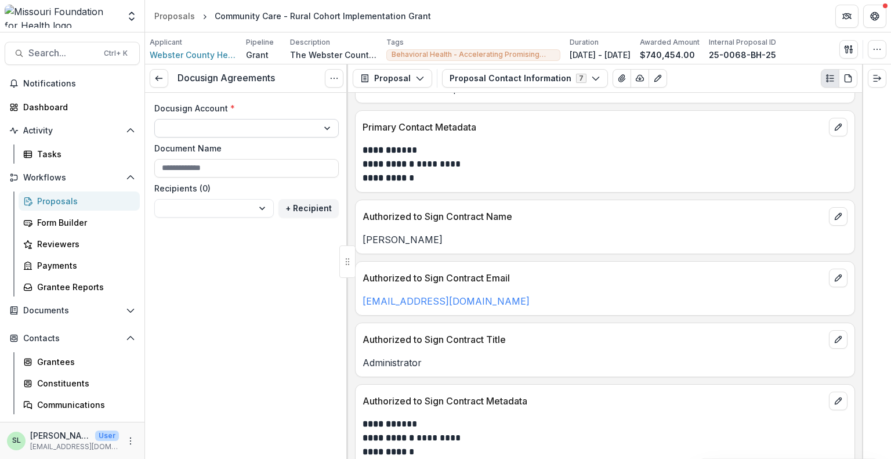
click at [215, 126] on select "**********" at bounding box center [246, 128] width 184 height 19
select select "**********"
click at [154, 119] on select "**********" at bounding box center [246, 128] width 184 height 19
click at [215, 165] on input "Document Name" at bounding box center [246, 168] width 184 height 19
click at [218, 213] on select "**********" at bounding box center [213, 208] width 119 height 19
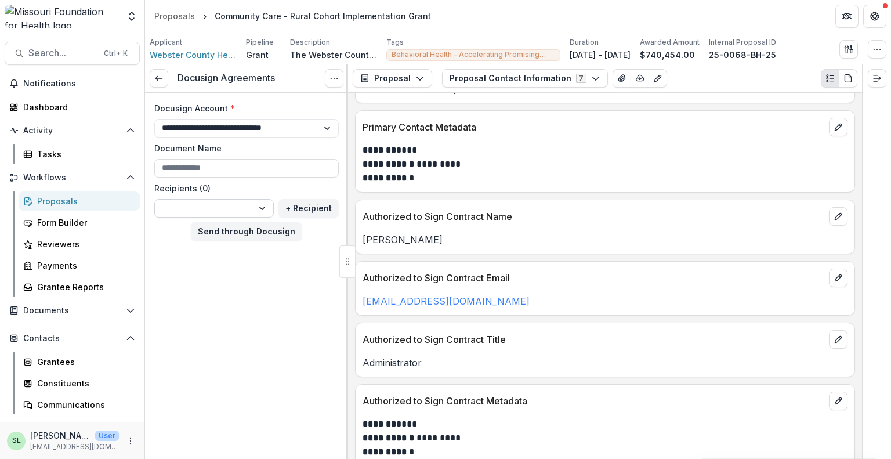
select select "**********"
click at [154, 199] on select "**********" at bounding box center [213, 208] width 119 height 19
click at [241, 234] on button "Send through Docusign" at bounding box center [246, 231] width 111 height 19
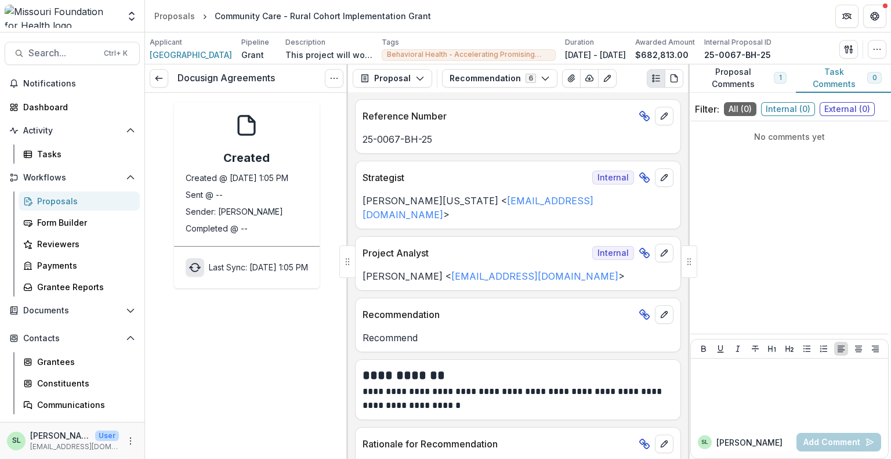
click at [189, 269] on icon "sync" at bounding box center [195, 268] width 12 height 12
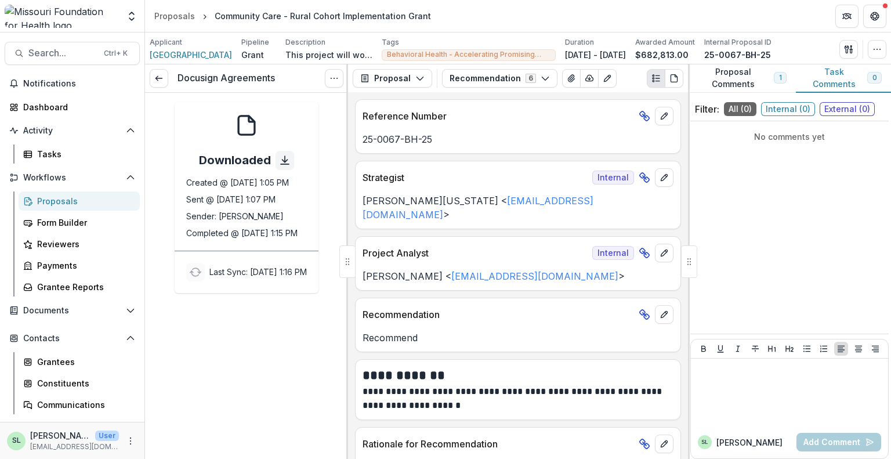
click at [223, 324] on div "Docusign Agreements View task Cancel Task Downloaded Created @ [DATE] 1:05 PM S…" at bounding box center [246, 261] width 203 height 394
click at [155, 74] on icon at bounding box center [158, 78] width 9 height 9
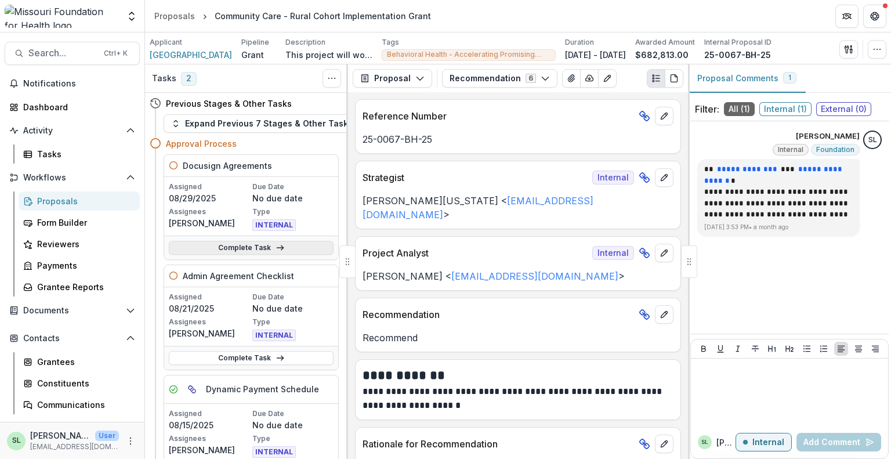
click at [241, 250] on link "Complete Task" at bounding box center [251, 248] width 165 height 14
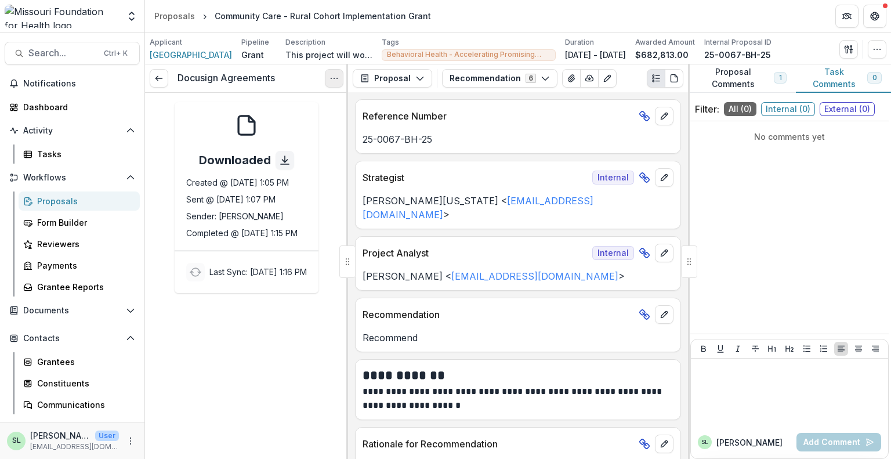
click at [327, 77] on button "Options" at bounding box center [334, 78] width 19 height 19
click at [245, 334] on div "Docusign Agreements View task Cancel Task Downloaded Created @ Aug 29, 2025, 1:…" at bounding box center [246, 261] width 203 height 394
click at [163, 74] on icon at bounding box center [158, 78] width 9 height 9
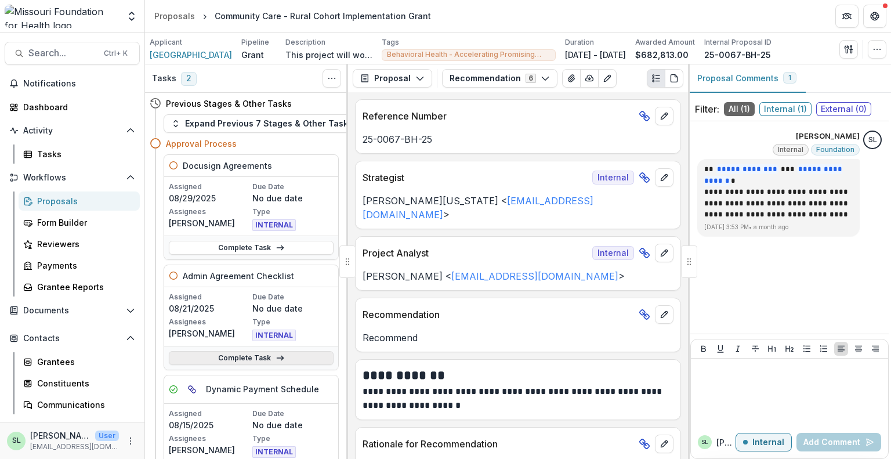
click at [247, 357] on link "Complete Task" at bounding box center [251, 358] width 165 height 14
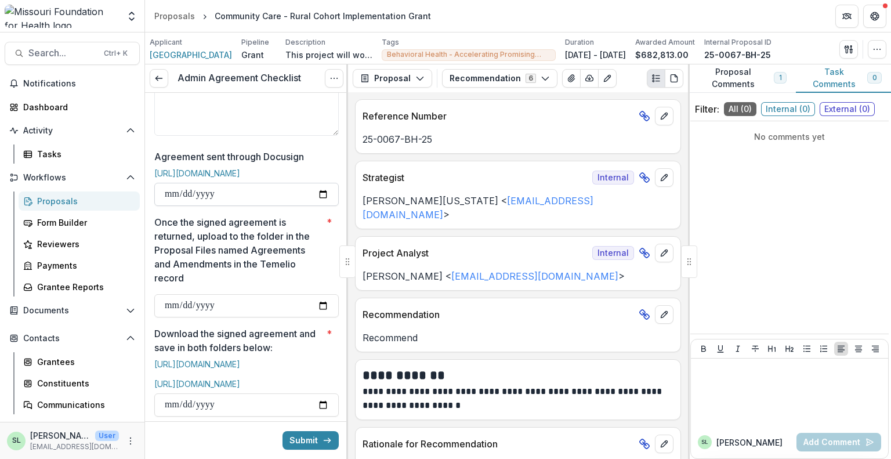
scroll to position [406, 0]
click at [321, 200] on input "Agreement sent through Docusign" at bounding box center [246, 192] width 184 height 23
type input "**********"
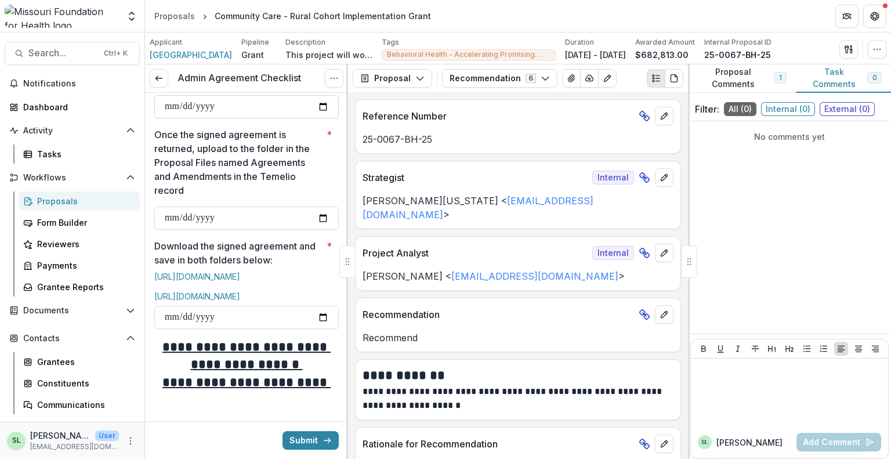
scroll to position [464, 0]
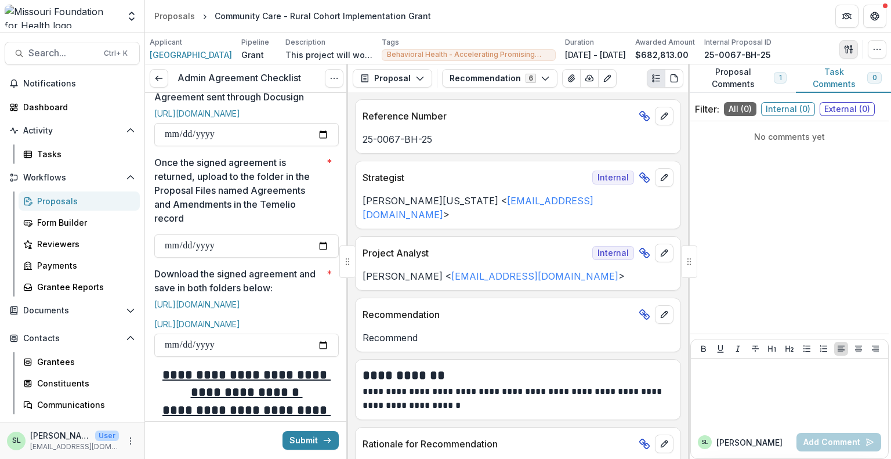
click at [851, 47] on polygon "button" at bounding box center [850, 46] width 1 height 2
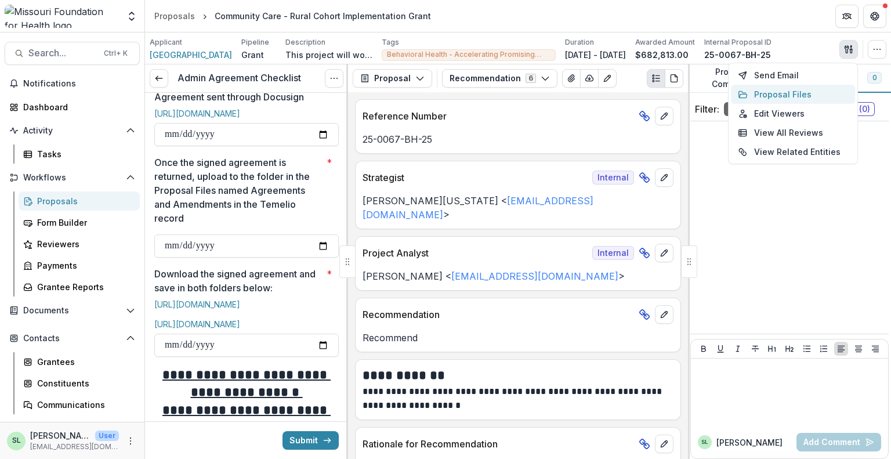
click at [783, 91] on button "Proposal Files" at bounding box center [793, 94] width 124 height 19
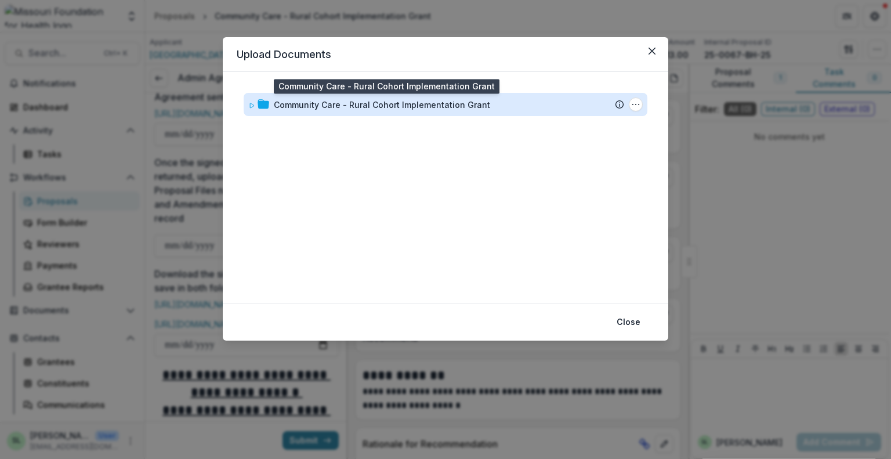
click at [367, 108] on div "Community Care - Rural Cohort Implementation Grant" at bounding box center [382, 105] width 216 height 12
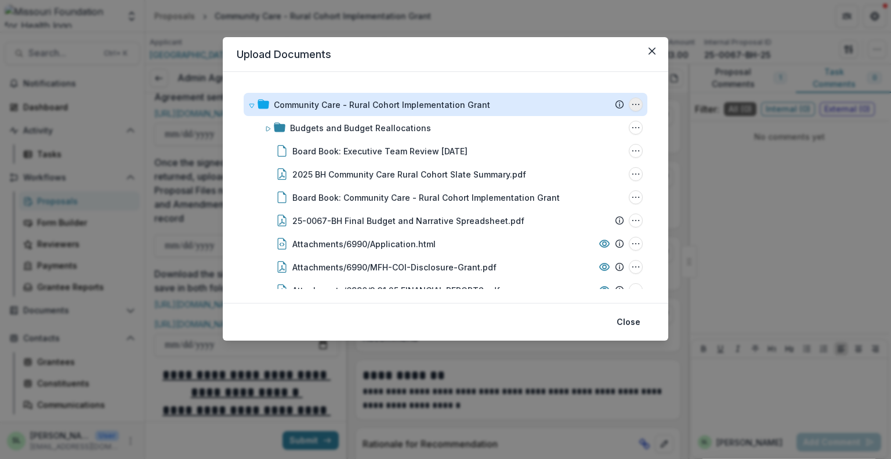
click at [631, 102] on icon "Community Care - Rural Cohort Implementation Grant Options" at bounding box center [635, 104] width 9 height 9
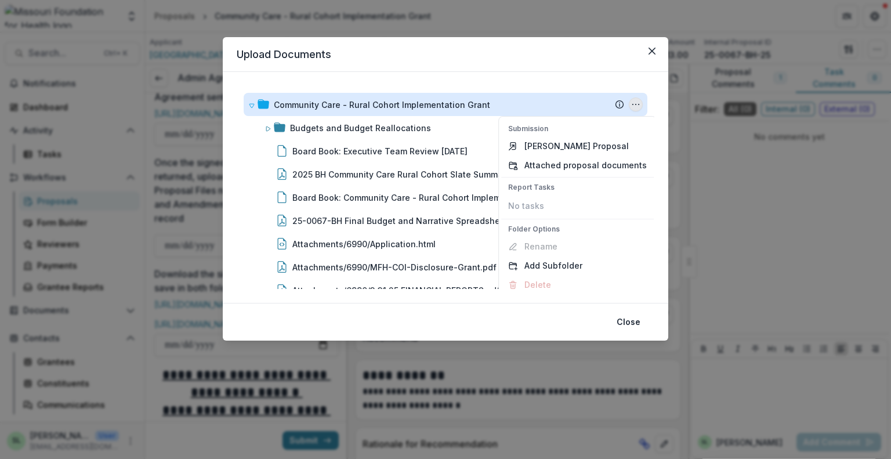
scroll to position [8, 0]
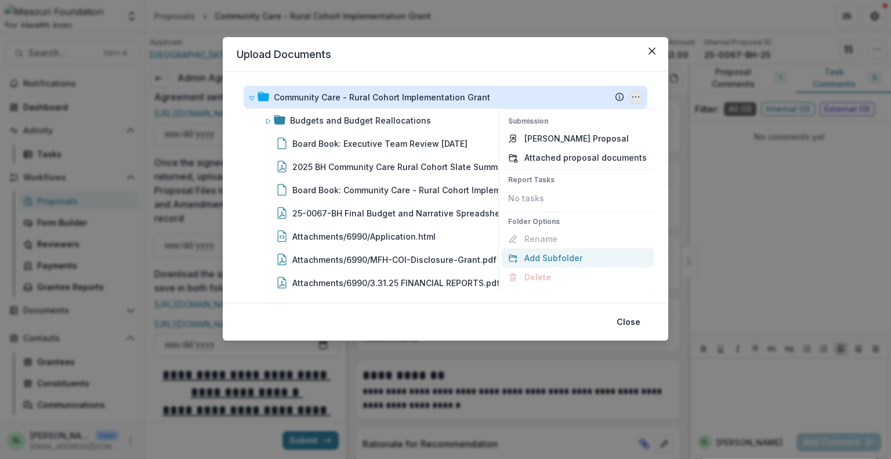
click at [529, 260] on button "Add Subfolder" at bounding box center [577, 257] width 153 height 19
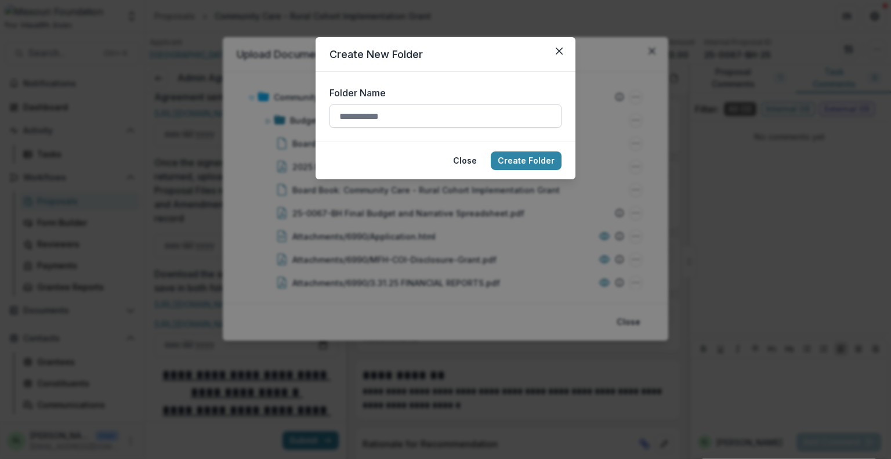
click at [397, 121] on input "Folder Name" at bounding box center [445, 115] width 232 height 23
type input "**********"
click at [538, 151] on button "Create Folder" at bounding box center [526, 160] width 71 height 19
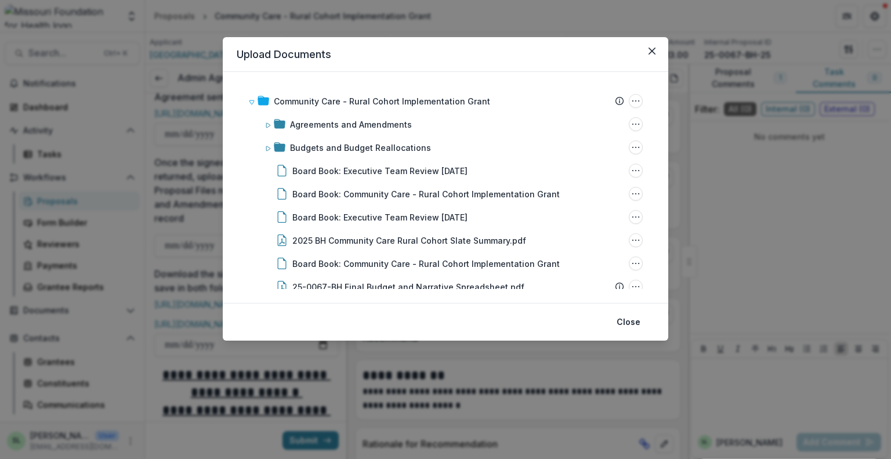
scroll to position [0, 0]
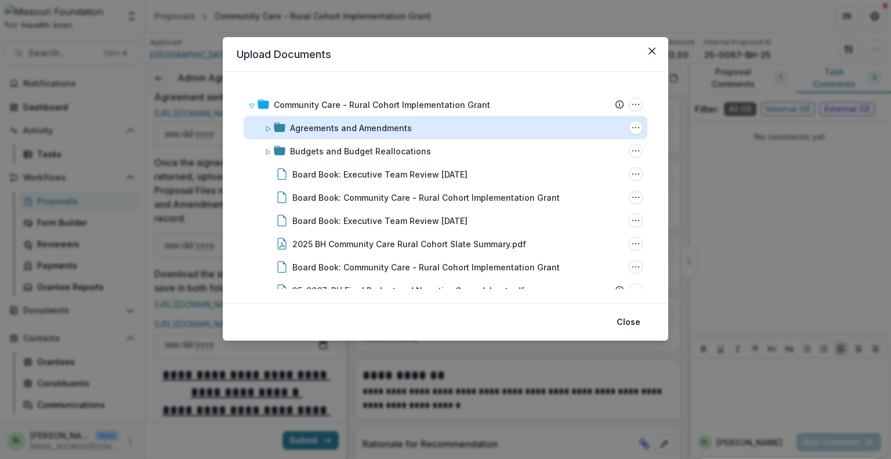
click at [315, 129] on div "Agreements and Amendments" at bounding box center [351, 128] width 122 height 12
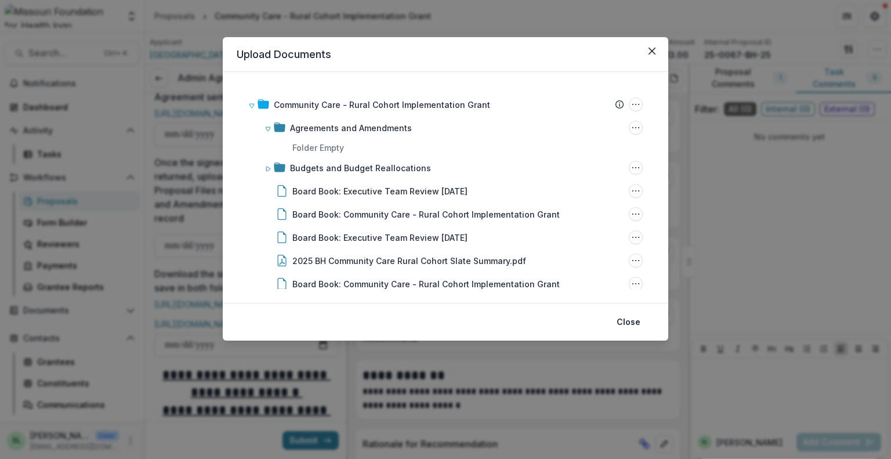
click at [126, 301] on div "Upload Documents Community Care - Rural Cohort Implementation Grant Submission …" at bounding box center [445, 229] width 891 height 459
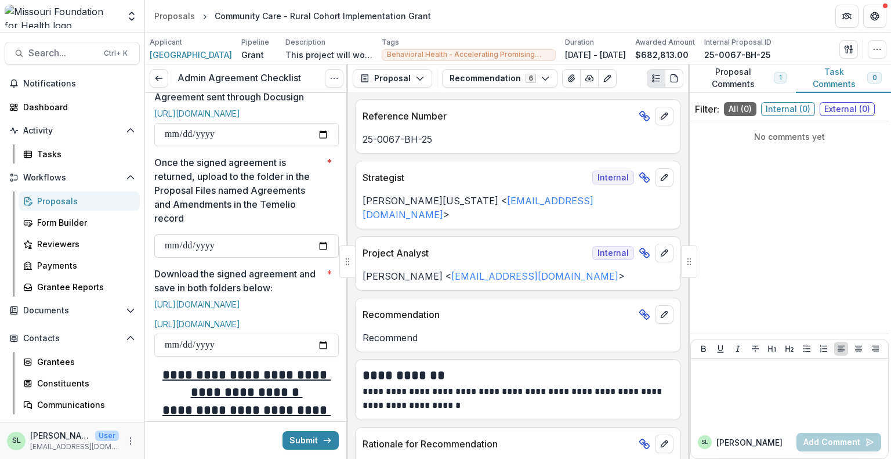
click at [320, 255] on input "Once the signed agreement is returned, upload to the folder in the Proposal Fil…" at bounding box center [246, 245] width 184 height 23
type input "**********"
click at [236, 309] on link "https://mffh.sharepoint.com/:f:/s/BlackBaudGrantMakingDocuments/EgkuFt-sJ_9QpnI…" at bounding box center [197, 304] width 86 height 10
click at [223, 329] on link "https://mffh.sharepoint.com/:f:/s/progadmin/EiYuWrVN3XlCg1zhDfZDks4B_ZU7qOqH8e8…" at bounding box center [197, 324] width 86 height 10
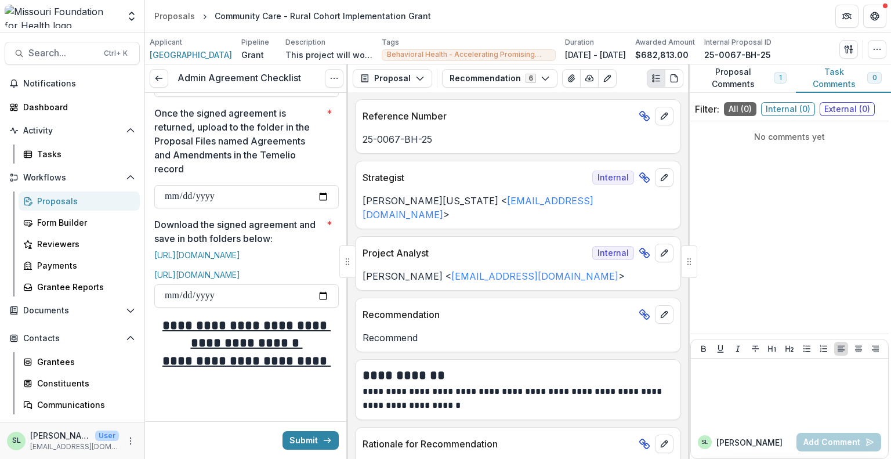
scroll to position [570, 0]
click at [323, 295] on input "Download the signed agreement and save in both folders below: *" at bounding box center [246, 295] width 184 height 23
type input "**********"
click at [320, 446] on button "Submit" at bounding box center [311, 440] width 56 height 19
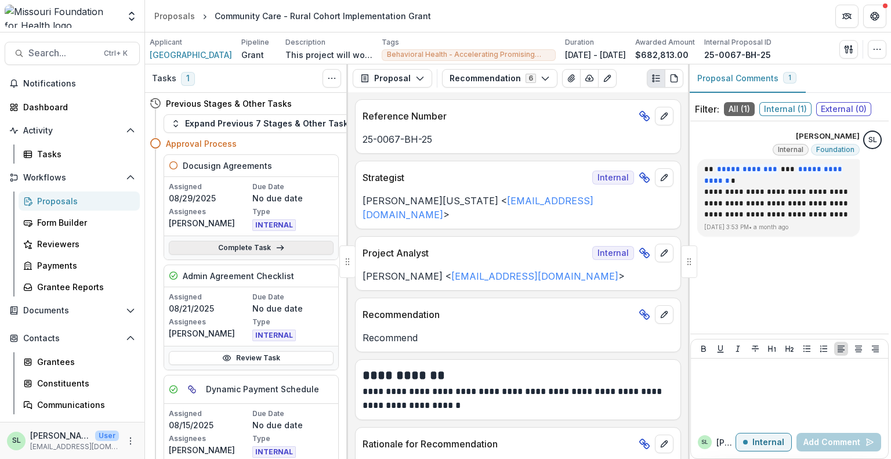
click at [271, 250] on link "Complete Task" at bounding box center [251, 248] width 165 height 14
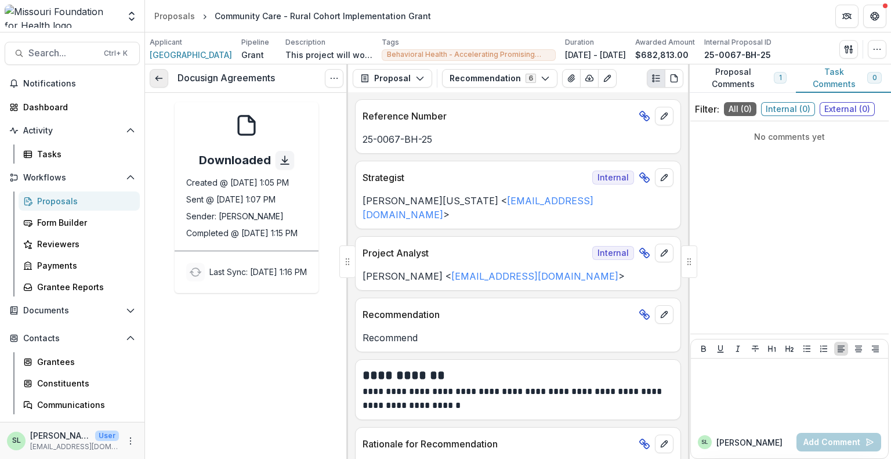
click at [161, 70] on link at bounding box center [159, 78] width 19 height 19
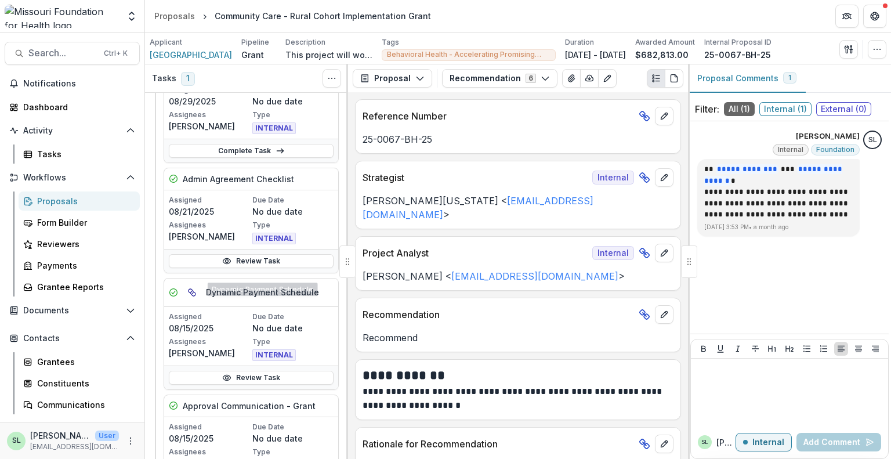
scroll to position [116, 0]
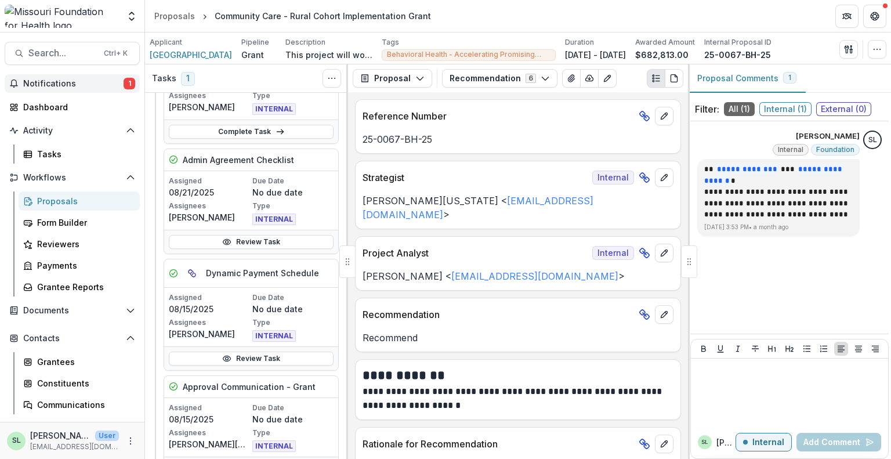
click at [50, 80] on span "Notifications" at bounding box center [73, 84] width 100 height 10
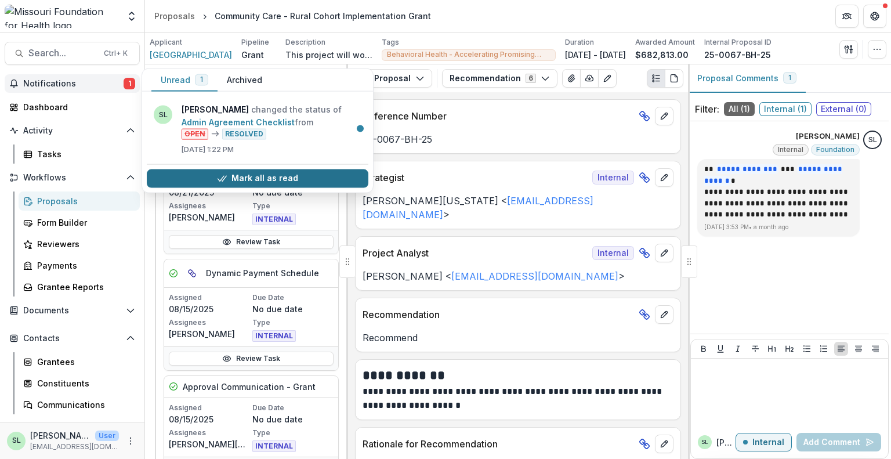
click at [258, 185] on button "Mark all as read" at bounding box center [258, 178] width 222 height 19
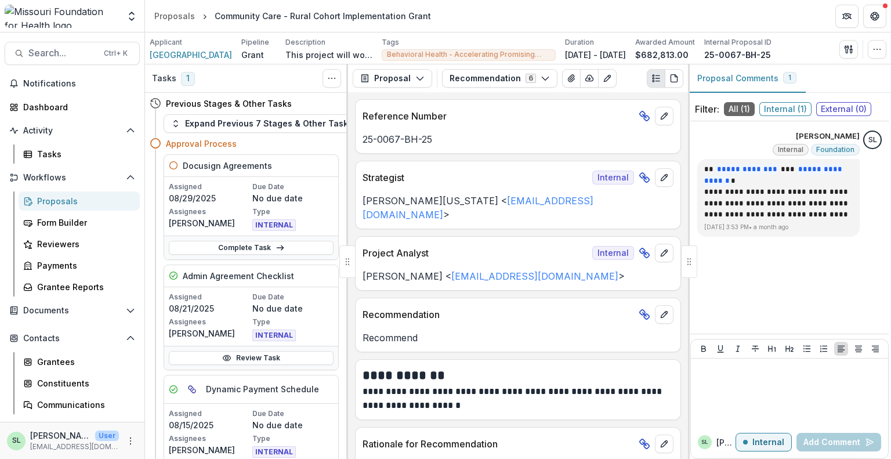
click at [689, 259] on div at bounding box center [689, 261] width 16 height 32
drag, startPoint x: 689, startPoint y: 259, endPoint x: 842, endPoint y: 259, distance: 153.1
click at [842, 259] on div "**********" at bounding box center [789, 261] width 203 height 394
click at [692, 263] on div at bounding box center [689, 261] width 16 height 32
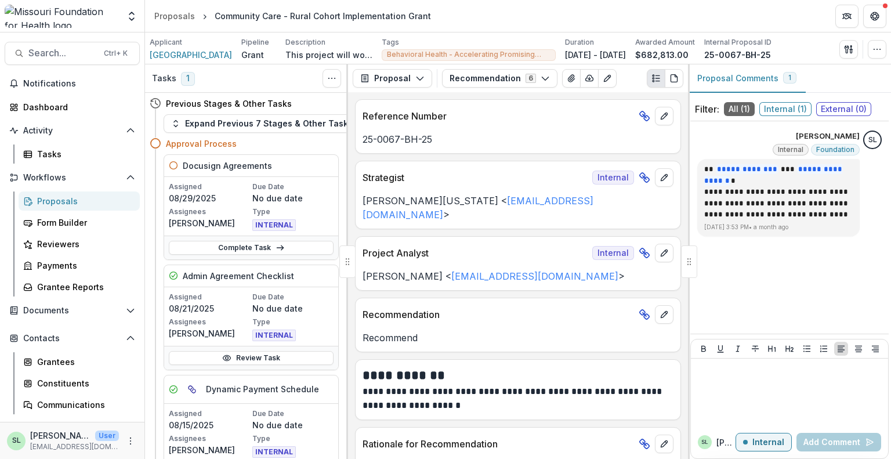
click at [683, 257] on div at bounding box center [689, 261] width 16 height 32
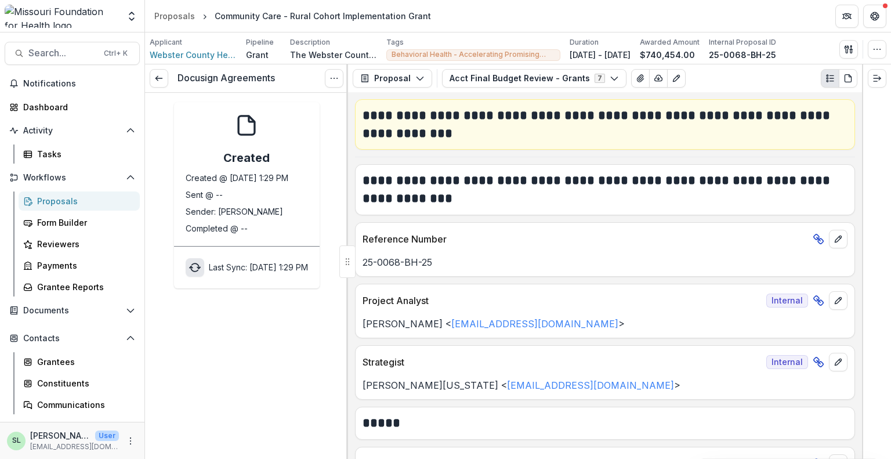
click at [189, 269] on icon "sync" at bounding box center [195, 268] width 12 height 12
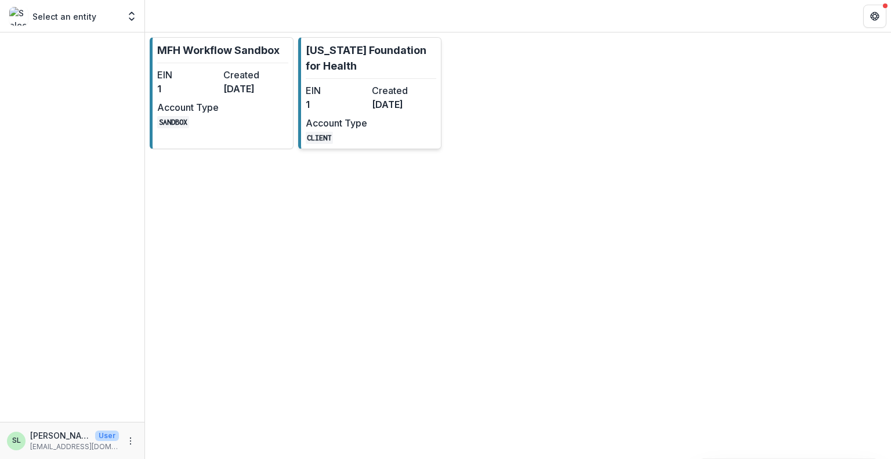
click at [372, 69] on p "[US_STATE] Foundation for Health" at bounding box center [371, 57] width 131 height 31
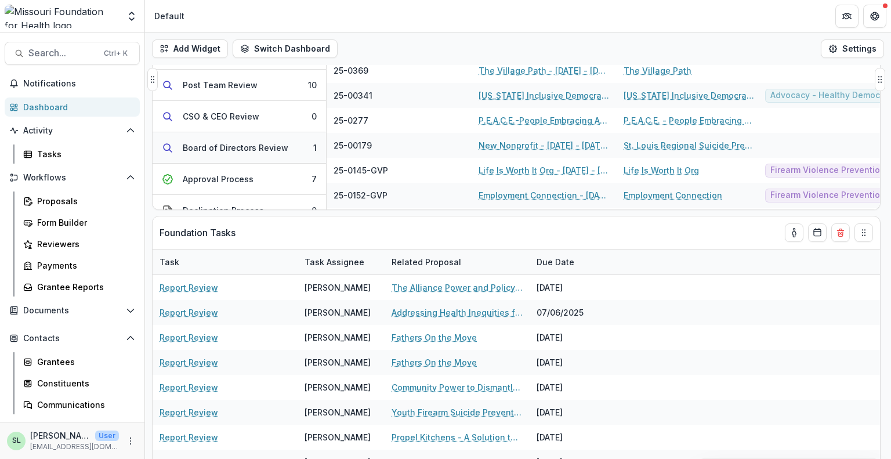
scroll to position [58, 0]
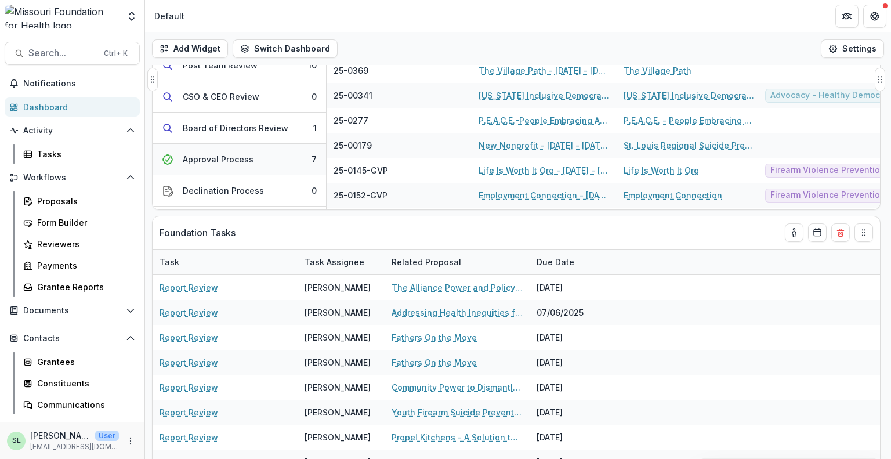
click at [224, 162] on div "Approval Process" at bounding box center [218, 159] width 71 height 12
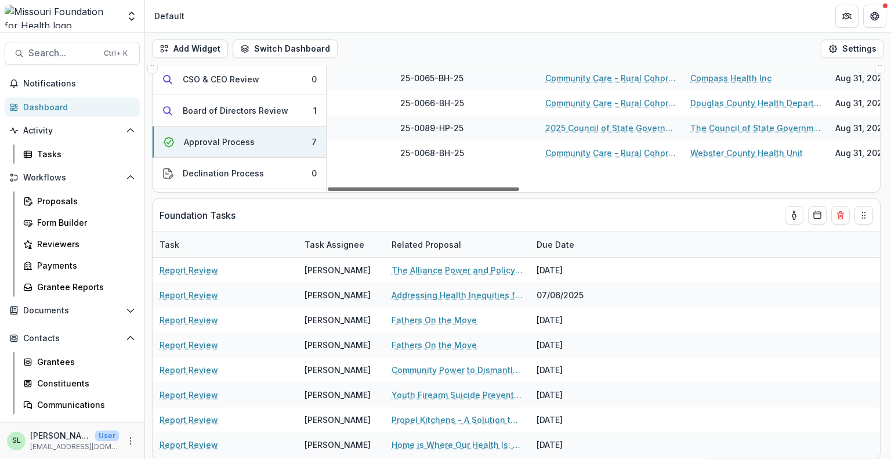
scroll to position [0, 520]
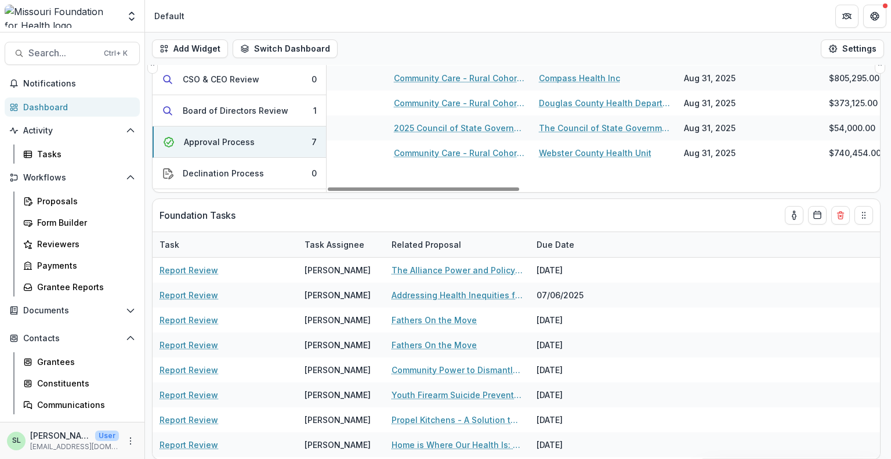
drag, startPoint x: 507, startPoint y: 187, endPoint x: 508, endPoint y: 179, distance: 7.6
click at [519, 191] on div at bounding box center [423, 188] width 191 height 3
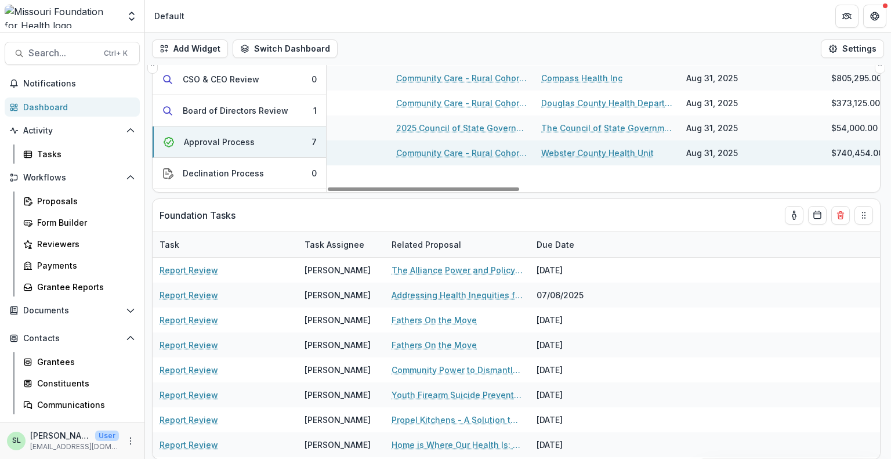
click at [455, 150] on link "Community Care - Rural Cohort Implementation Grant" at bounding box center [461, 153] width 131 height 12
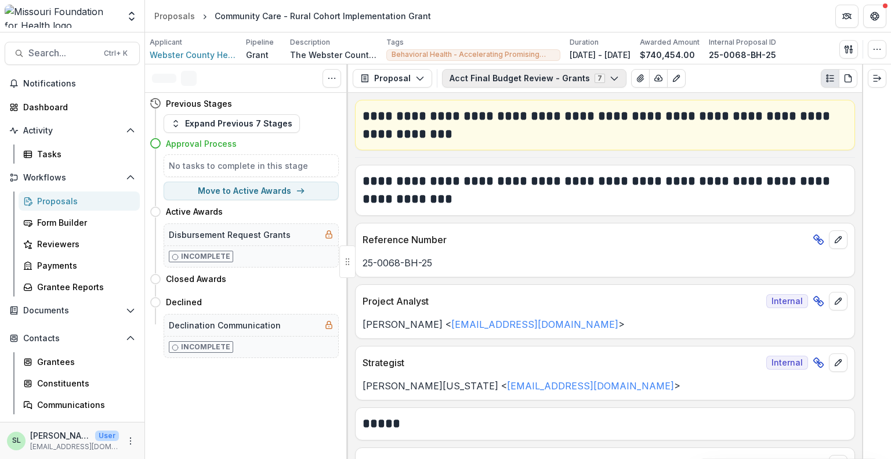
click at [523, 80] on button "Acct Final Budget Review - Grants 7" at bounding box center [534, 78] width 184 height 19
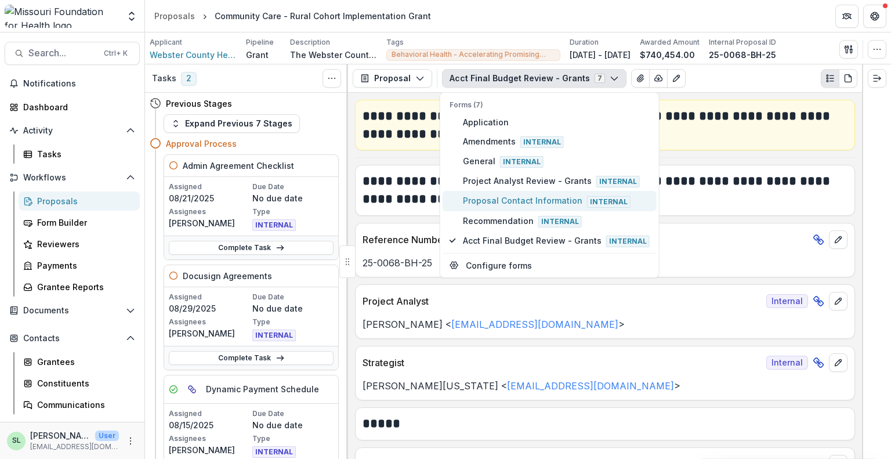
click at [521, 197] on span "Proposal Contact Information Internal" at bounding box center [556, 200] width 187 height 13
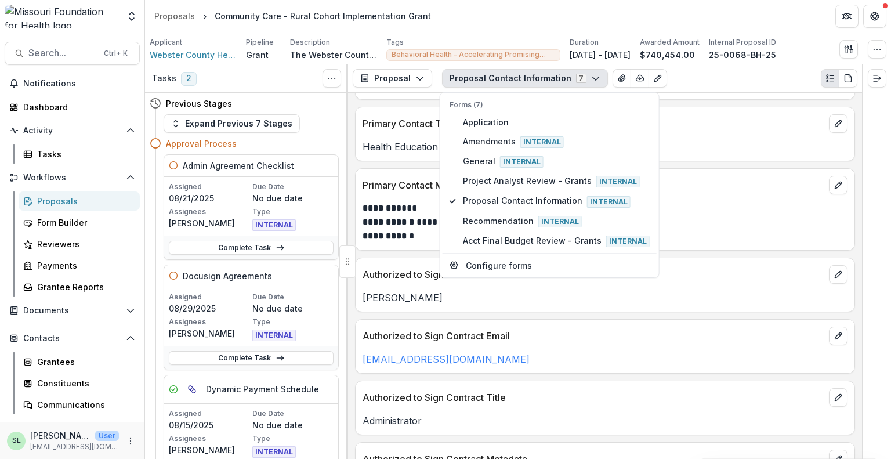
scroll to position [232, 0]
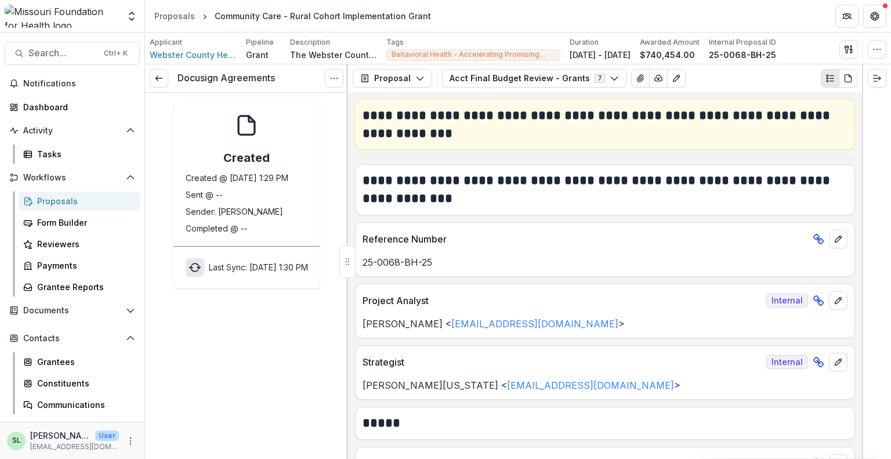
click at [189, 269] on icon "sync" at bounding box center [195, 268] width 12 height 12
click at [181, 15] on div "Proposals" at bounding box center [174, 16] width 41 height 12
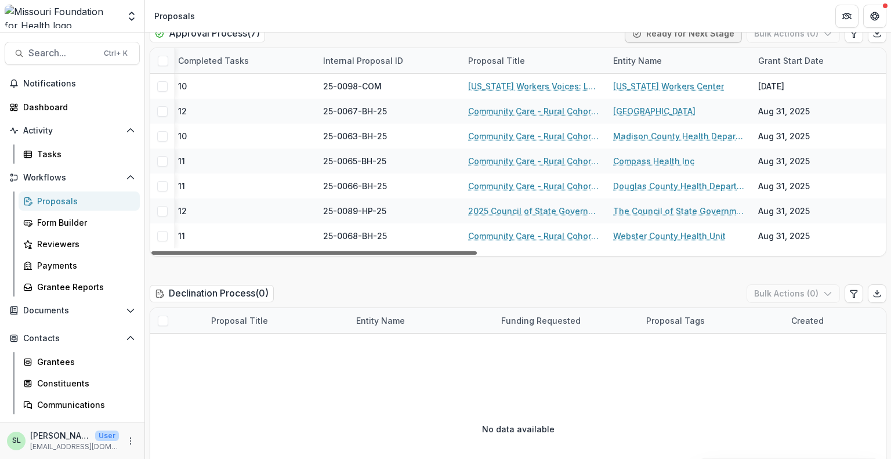
scroll to position [0, 356]
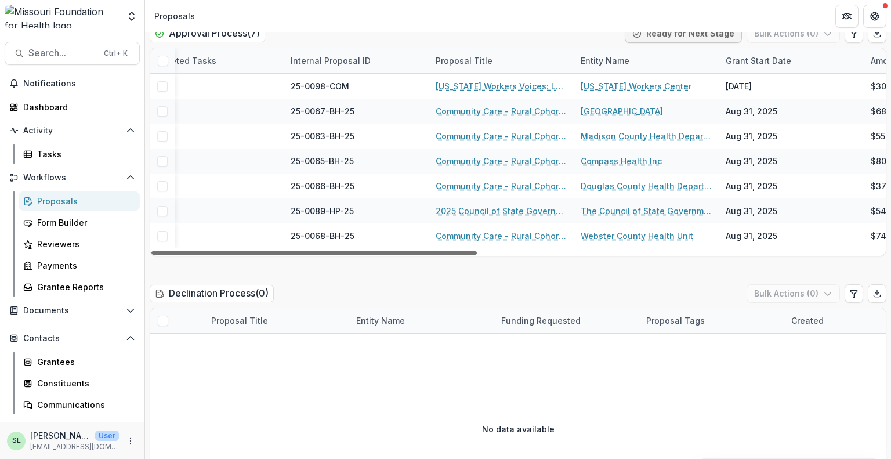
drag, startPoint x: 400, startPoint y: 229, endPoint x: 558, endPoint y: 241, distance: 158.2
click at [477, 251] on div at bounding box center [313, 252] width 325 height 3
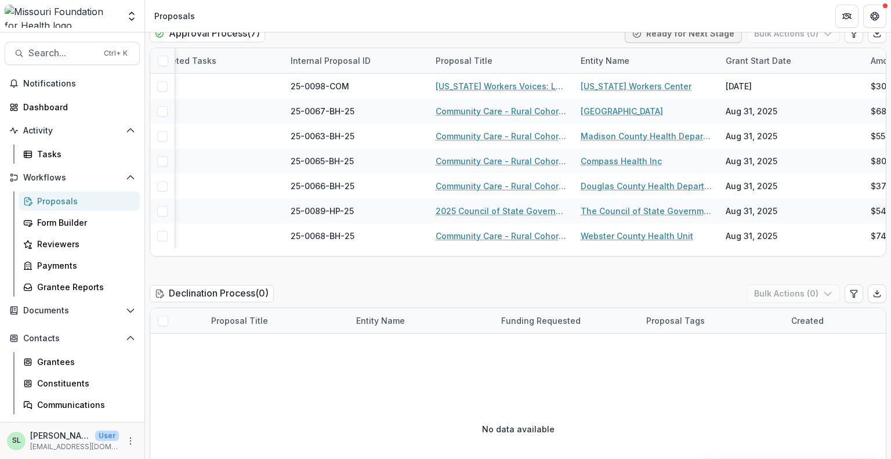
click at [668, 342] on div "No data available" at bounding box center [518, 429] width 736 height 174
click at [678, 452] on div "No data available" at bounding box center [518, 429] width 736 height 174
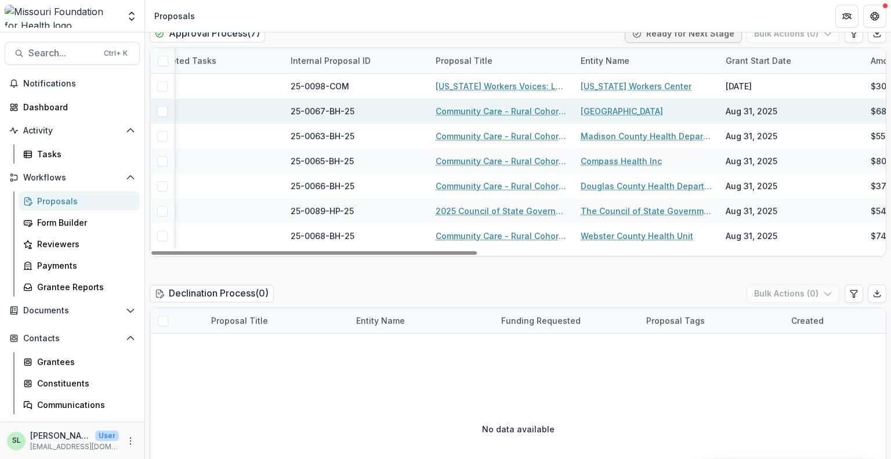
click at [492, 105] on link "Community Care - Rural Cohort Implementation Grant" at bounding box center [501, 111] width 131 height 12
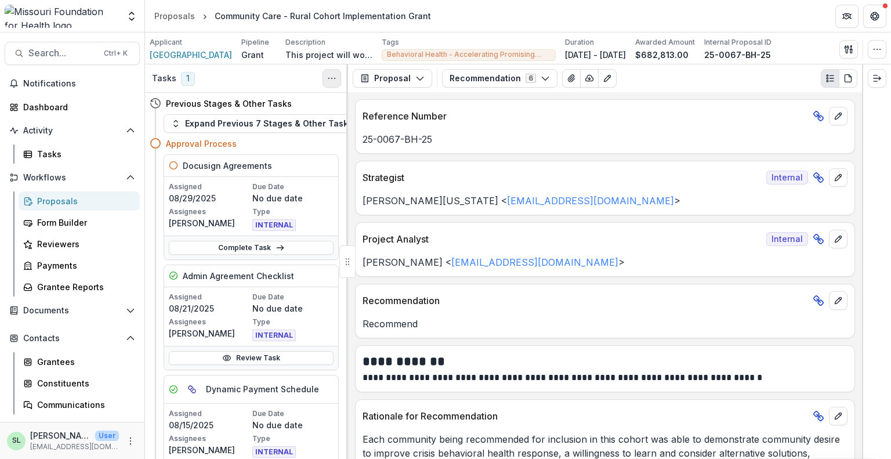
click at [331, 78] on icon "Toggle View Cancelled Tasks" at bounding box center [331, 78] width 9 height 9
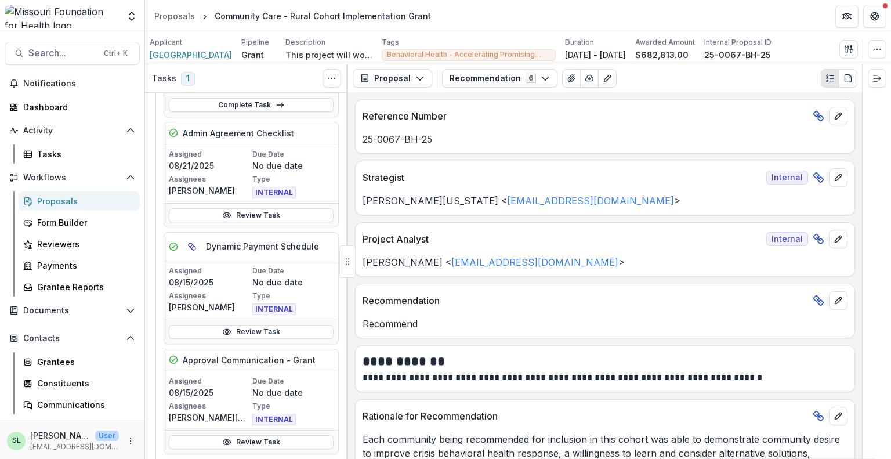
scroll to position [121, 0]
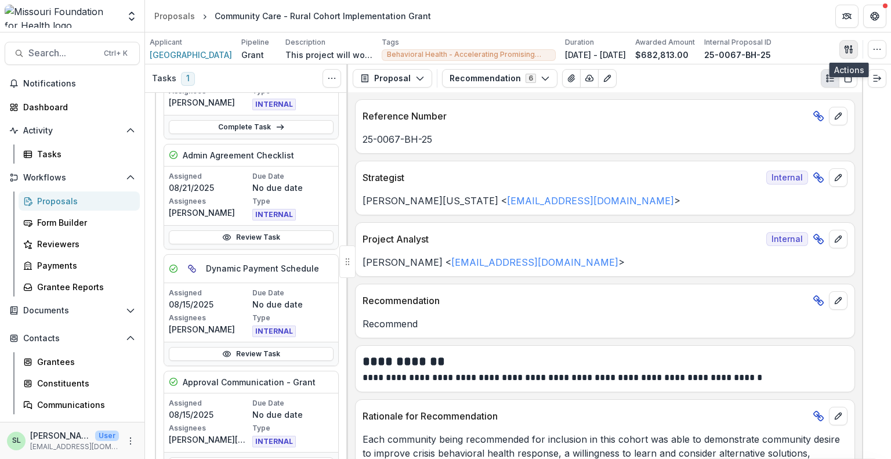
click at [851, 48] on line "button" at bounding box center [851, 47] width 0 height 3
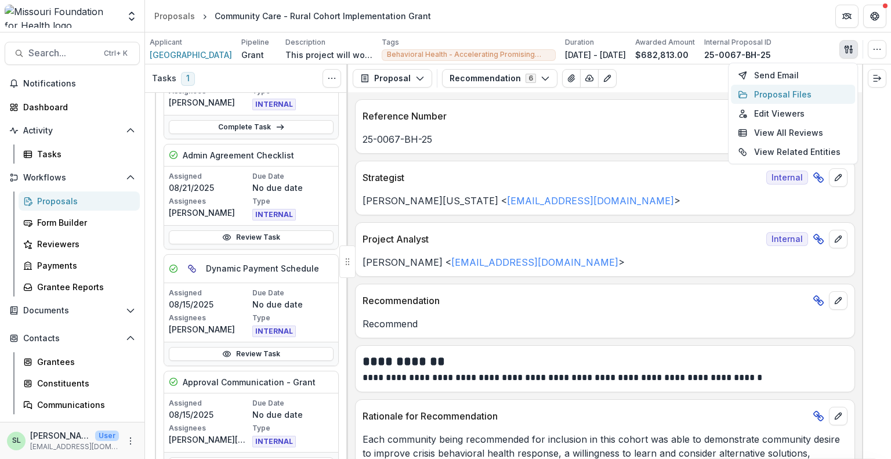
click at [760, 96] on button "Proposal Files" at bounding box center [793, 94] width 124 height 19
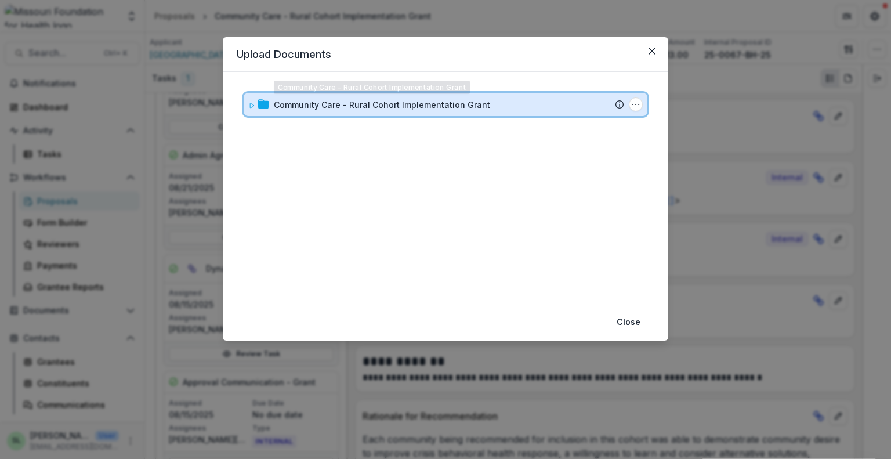
click at [248, 105] on div "Community Care - Rural Cohort Implementation Grant Submission Temelio Proposal …" at bounding box center [446, 104] width 404 height 23
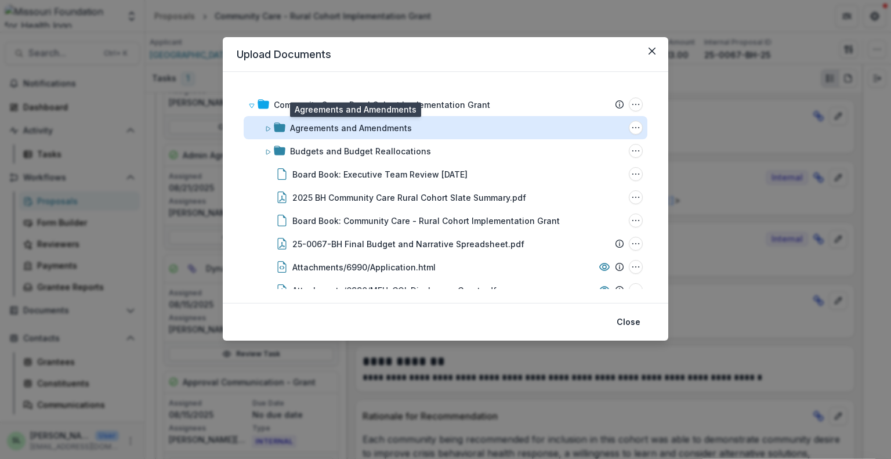
click at [353, 126] on div "Agreements and Amendments" at bounding box center [351, 128] width 122 height 12
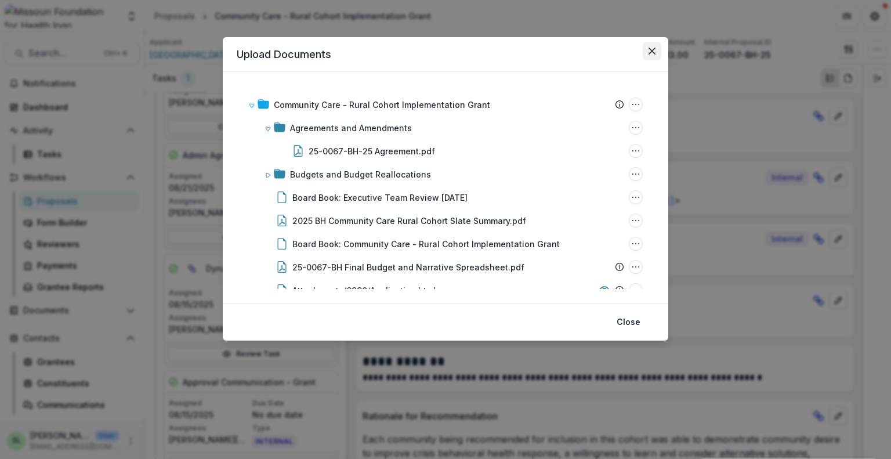
click at [657, 52] on button "Close" at bounding box center [652, 51] width 19 height 19
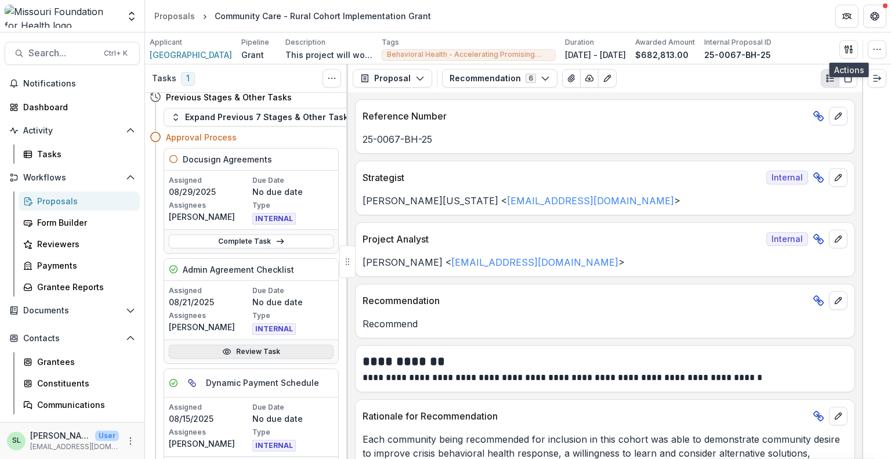
scroll to position [0, 0]
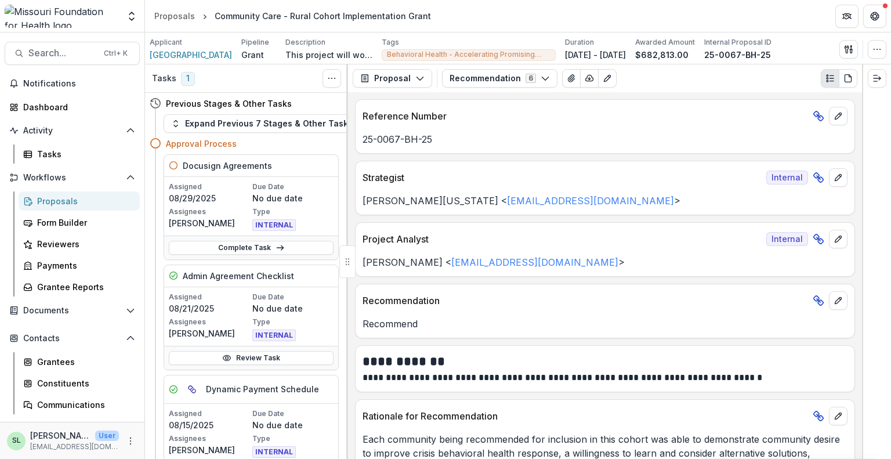
drag, startPoint x: 186, startPoint y: 144, endPoint x: 160, endPoint y: 143, distance: 25.5
click at [160, 143] on circle at bounding box center [155, 143] width 9 height 9
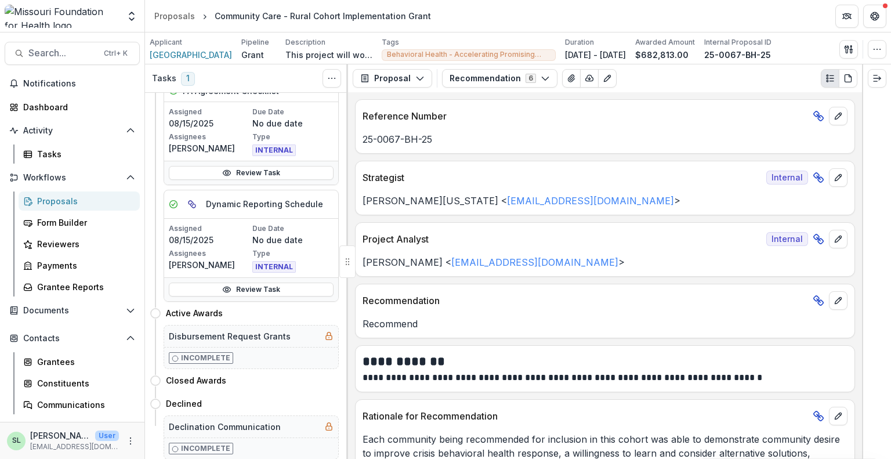
scroll to position [527, 0]
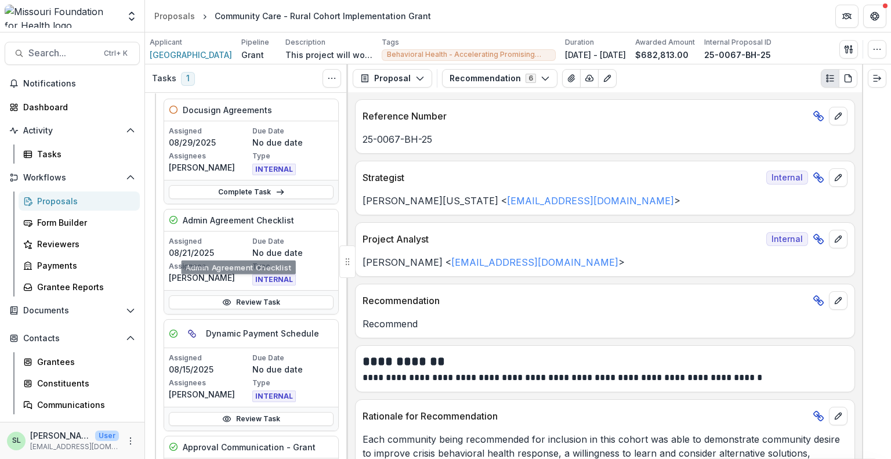
scroll to position [5, 0]
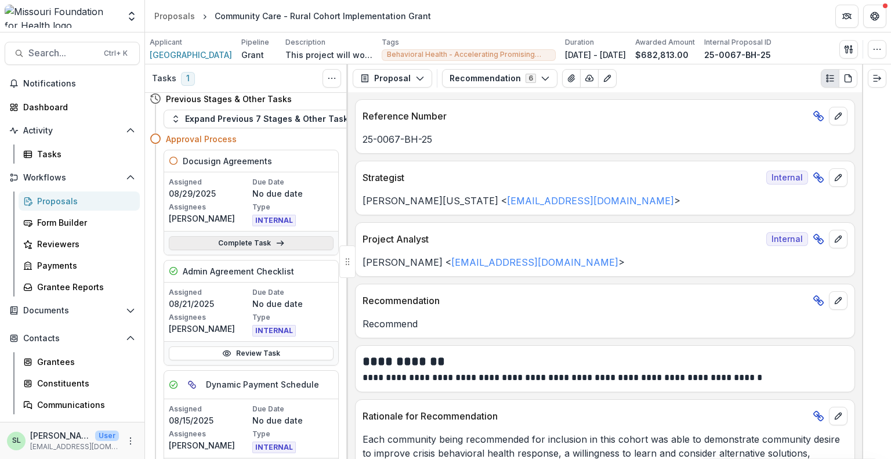
click at [247, 237] on link "Complete Task" at bounding box center [251, 243] width 165 height 14
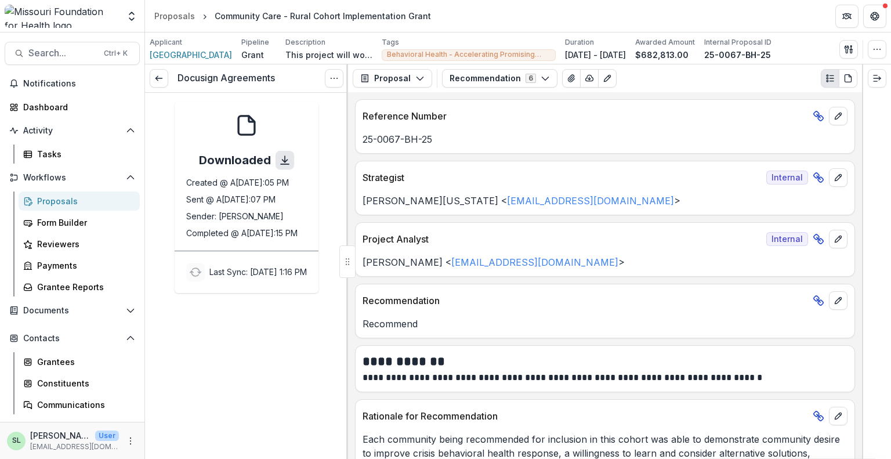
click at [285, 158] on icon "sync" at bounding box center [285, 160] width 12 height 12
click at [158, 78] on line at bounding box center [158, 78] width 6 height 0
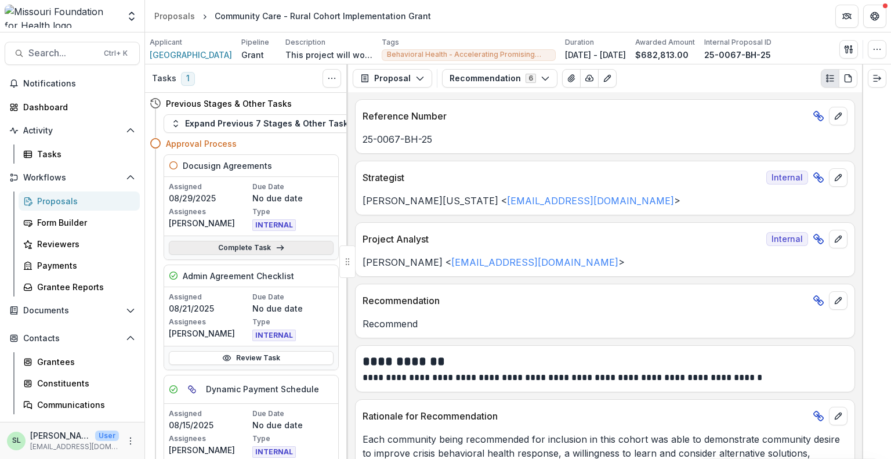
click at [233, 248] on link "Complete Task" at bounding box center [251, 248] width 165 height 14
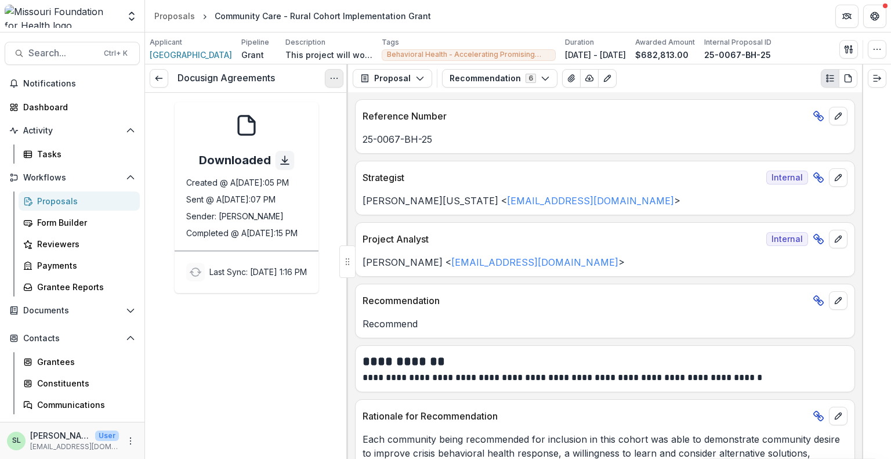
click at [335, 73] on button "Options" at bounding box center [334, 78] width 19 height 19
click at [164, 76] on link at bounding box center [159, 78] width 19 height 19
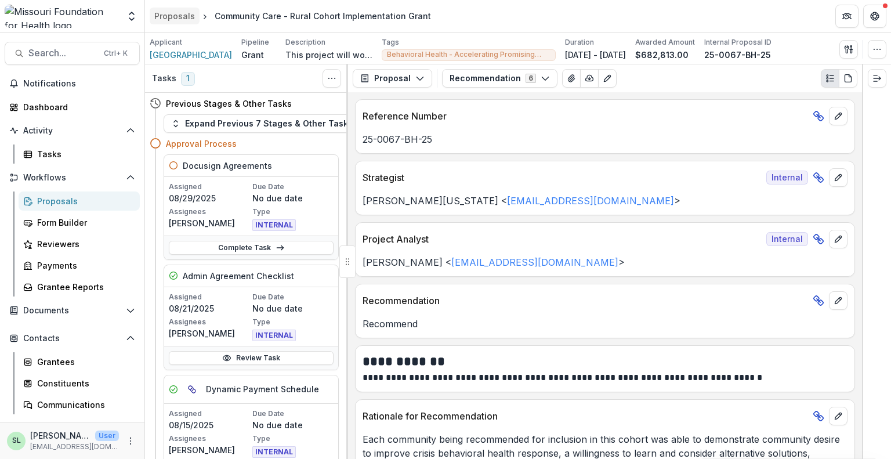
click at [168, 14] on div "Proposals" at bounding box center [174, 16] width 41 height 12
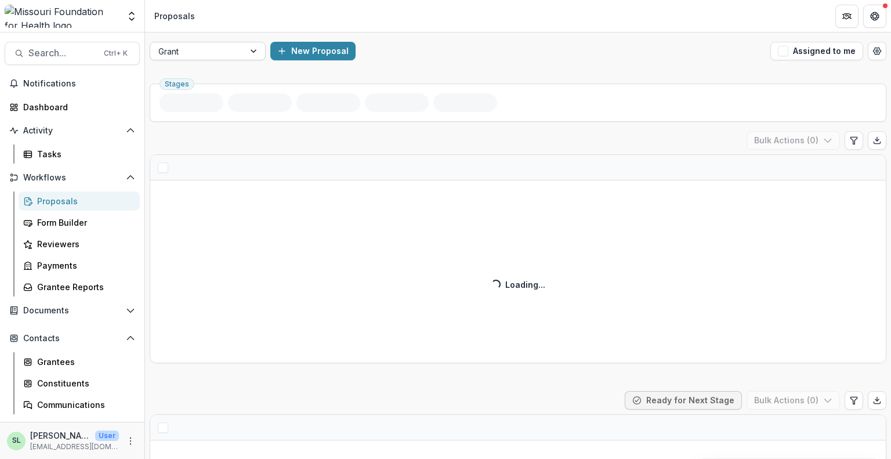
click at [245, 55] on div at bounding box center [254, 50] width 21 height 17
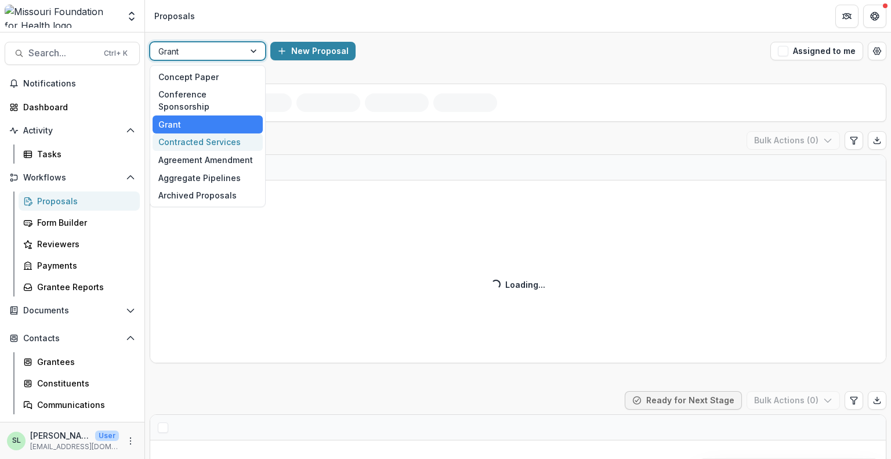
click at [231, 133] on div "Contracted Services" at bounding box center [208, 142] width 110 height 18
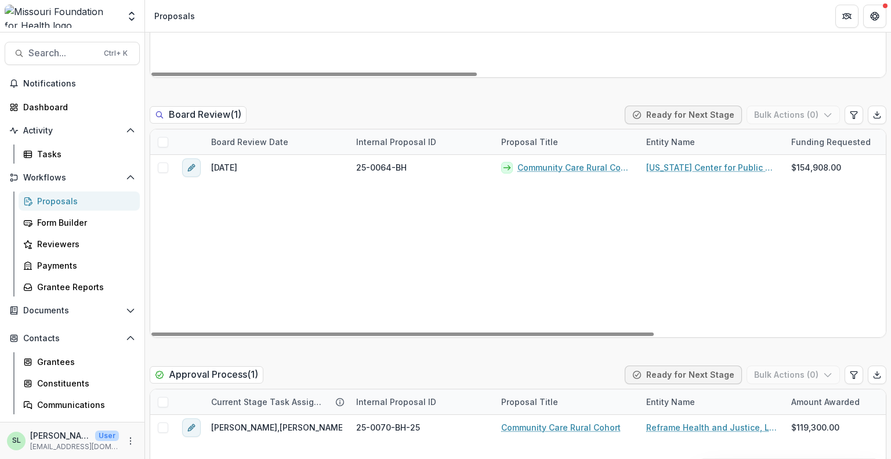
scroll to position [1624, 0]
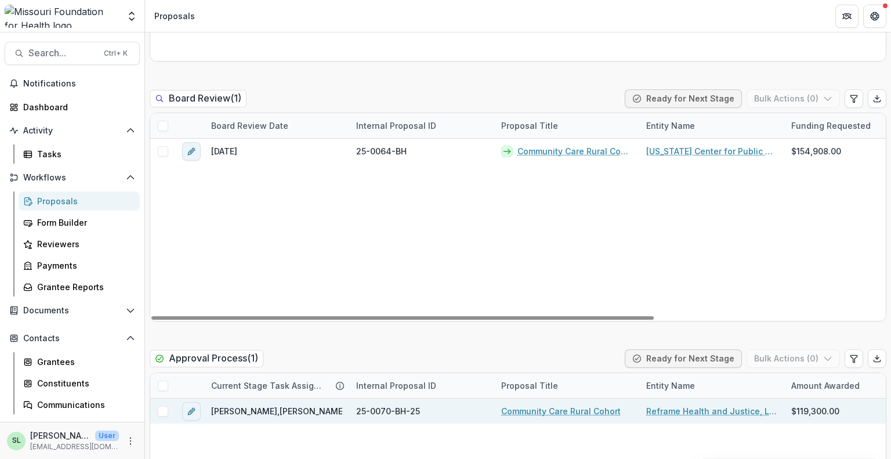
click at [517, 410] on link "Community Care Rural Cohort" at bounding box center [560, 411] width 119 height 12
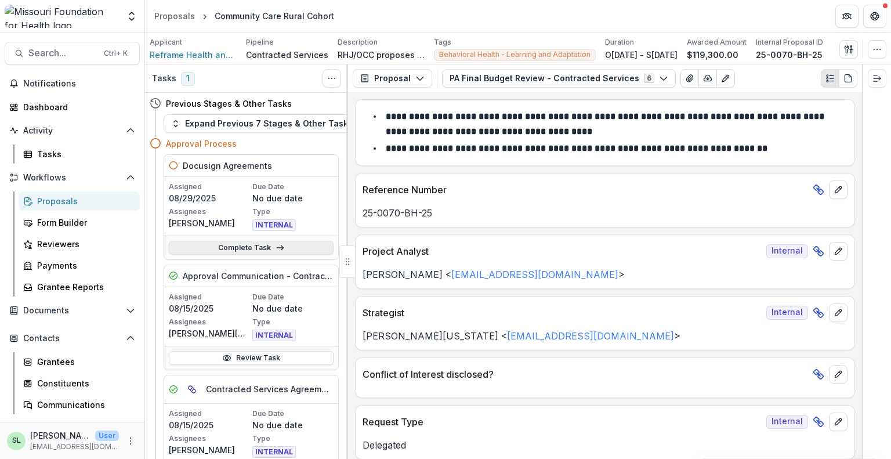
click at [237, 244] on link "Complete Task" at bounding box center [251, 248] width 165 height 14
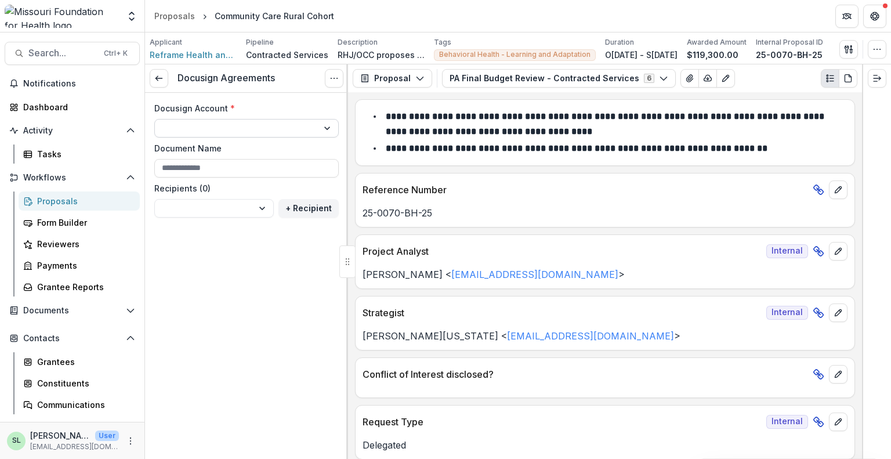
click at [232, 125] on select "**********" at bounding box center [246, 128] width 184 height 19
select select "**********"
click at [154, 119] on select "**********" at bounding box center [246, 128] width 184 height 19
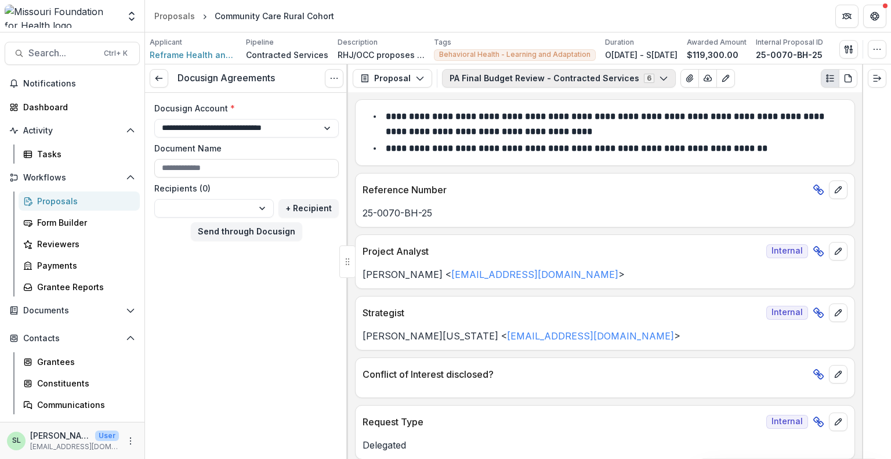
click at [564, 77] on button "PA Final Budget Review - Contracted Services 6" at bounding box center [559, 78] width 234 height 19
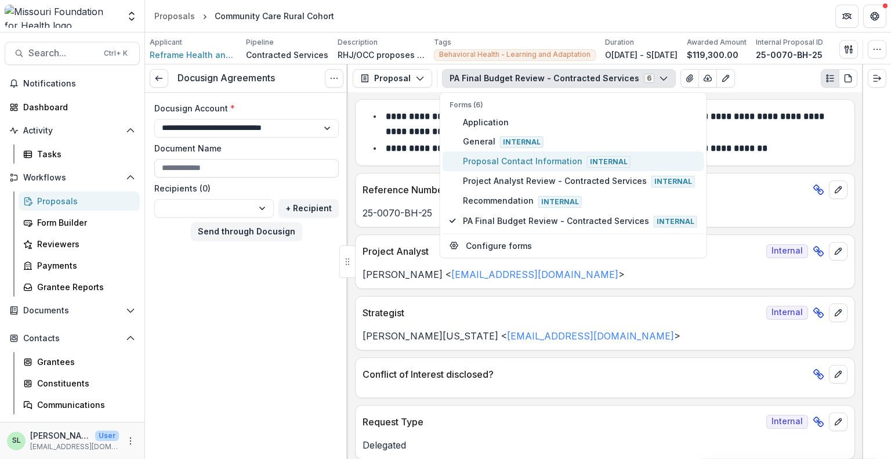
click at [543, 160] on span "Proposal Contact Information Internal" at bounding box center [580, 161] width 234 height 13
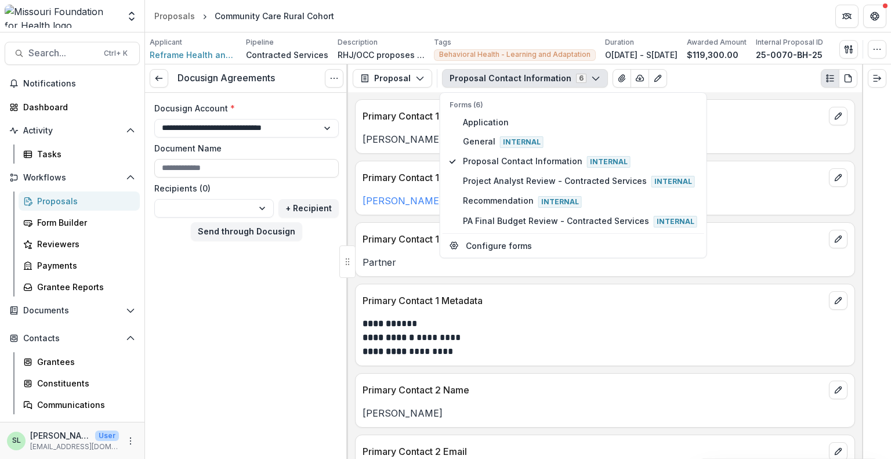
click at [591, 310] on div "**********" at bounding box center [605, 334] width 499 height 49
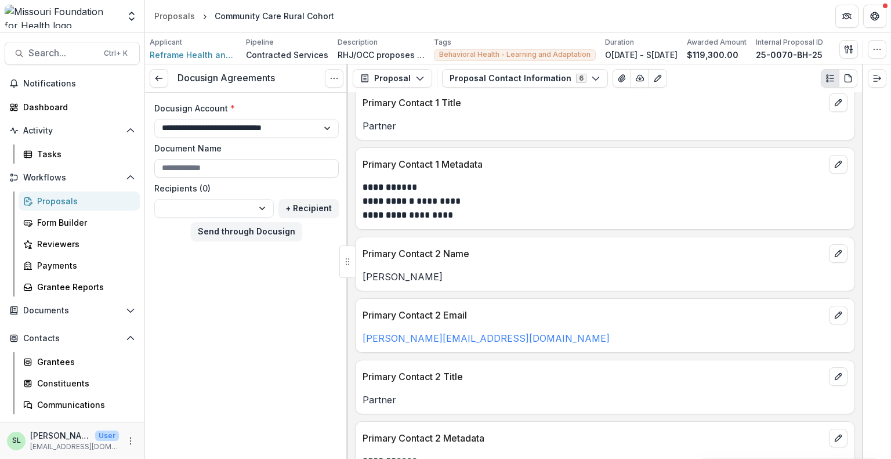
scroll to position [174, 0]
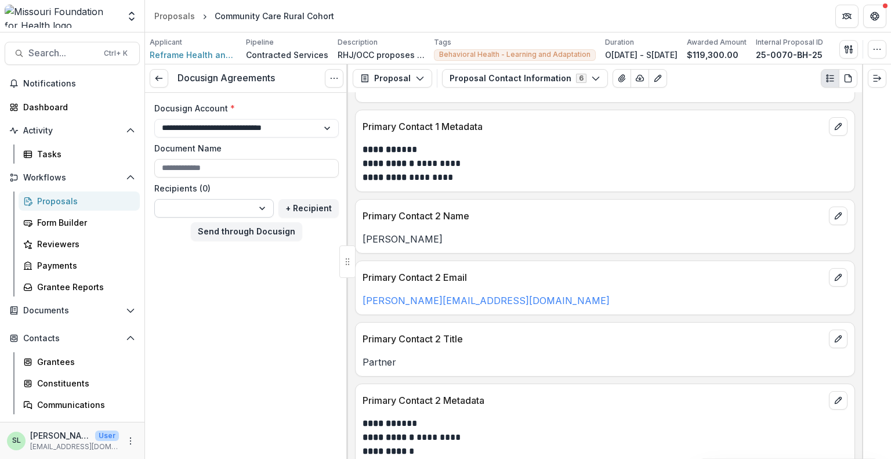
click at [265, 208] on select "**********" at bounding box center [213, 208] width 119 height 19
select select "**********"
click at [154, 199] on select "**********" at bounding box center [213, 208] width 119 height 19
click at [264, 231] on button "Send through Docusign" at bounding box center [246, 231] width 111 height 19
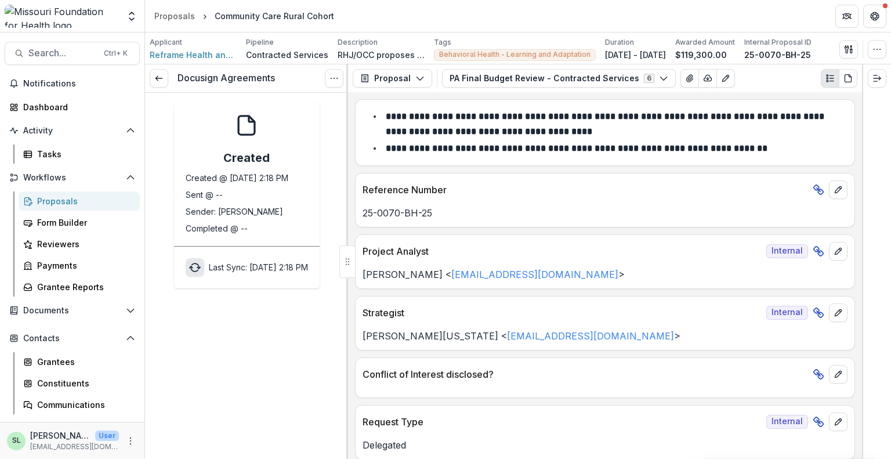
click at [189, 266] on icon "sync" at bounding box center [195, 268] width 12 height 12
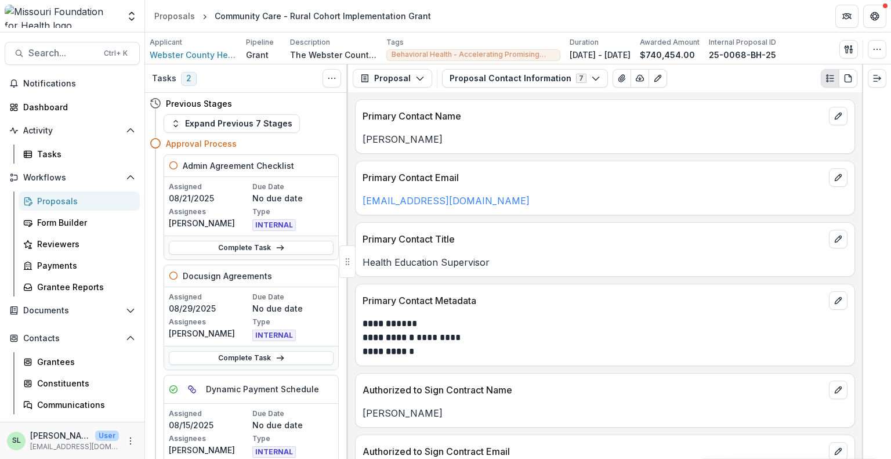
scroll to position [232, 0]
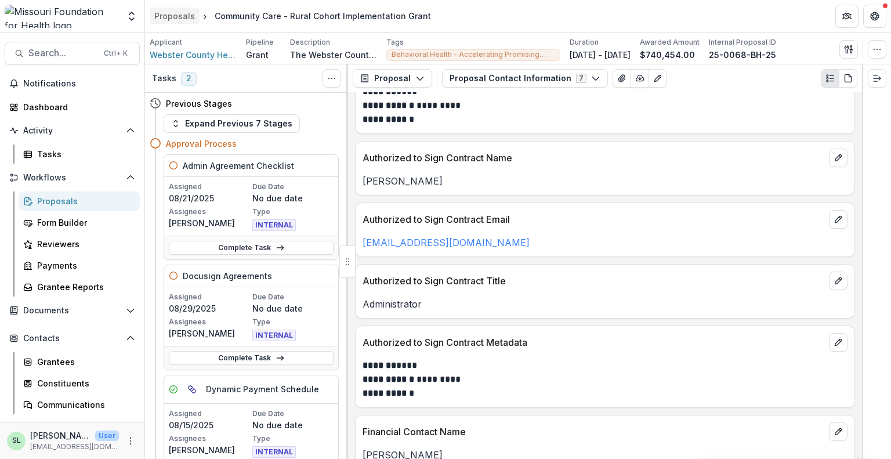
click at [190, 14] on div "Proposals" at bounding box center [174, 16] width 41 height 12
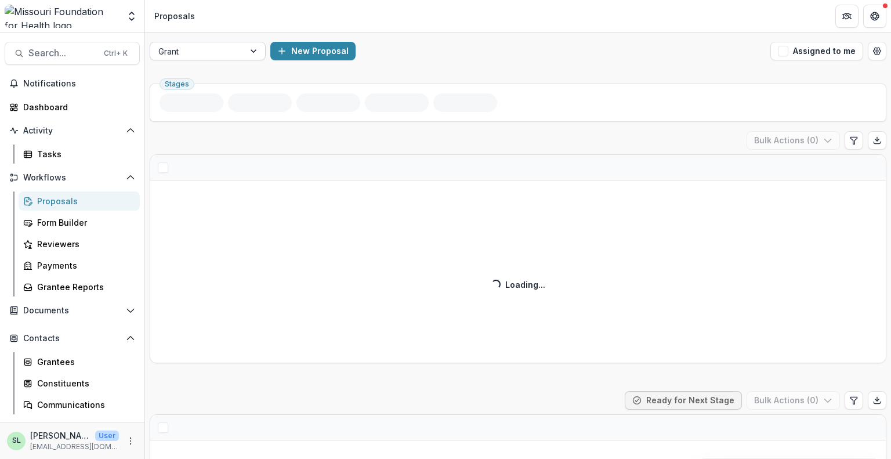
click at [219, 53] on div at bounding box center [197, 51] width 78 height 15
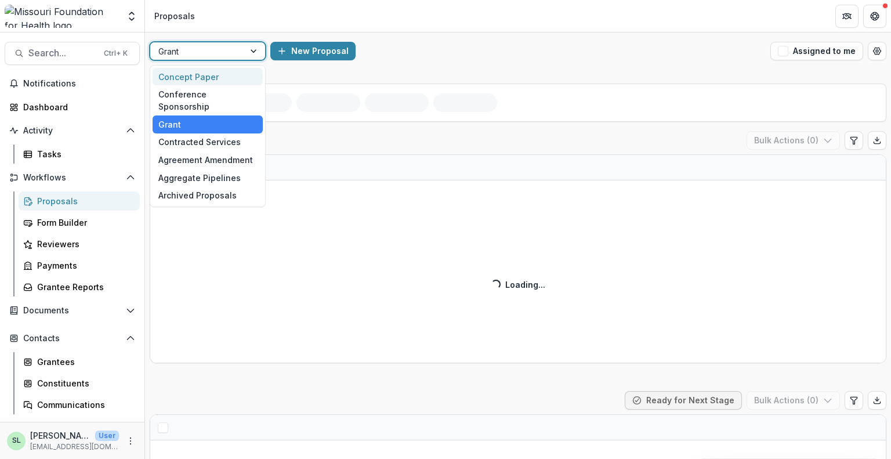
click at [210, 71] on div "Concept Paper" at bounding box center [208, 77] width 110 height 18
